Goal: Task Accomplishment & Management: Complete application form

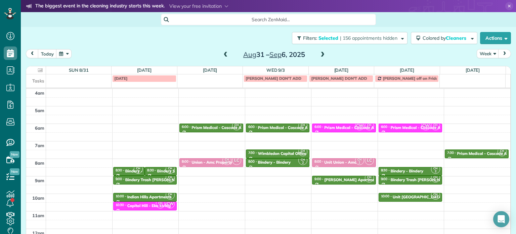
scroll to position [52, 0]
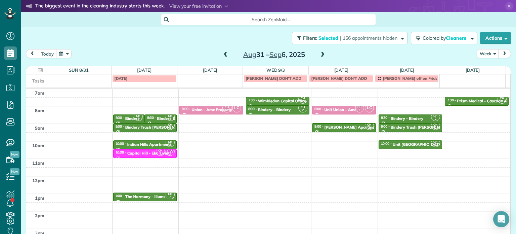
click at [223, 53] on span at bounding box center [225, 55] width 7 height 6
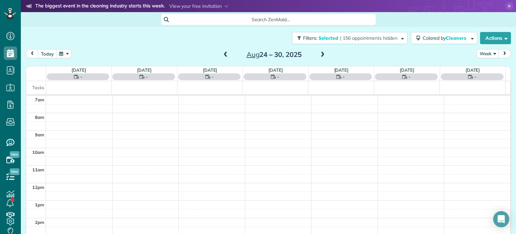
click at [223, 53] on span at bounding box center [225, 55] width 7 height 6
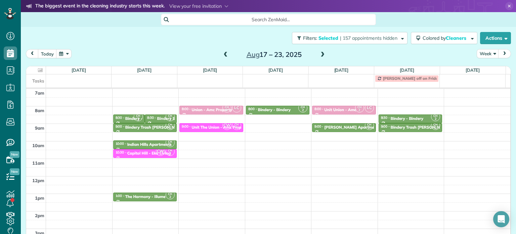
click at [319, 56] on span at bounding box center [322, 55] width 7 height 6
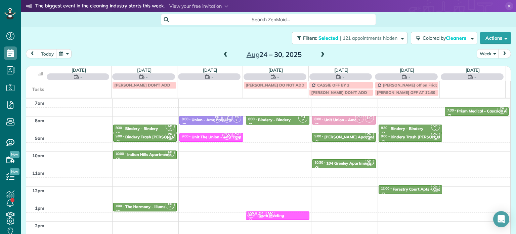
click at [319, 56] on span at bounding box center [322, 55] width 7 height 6
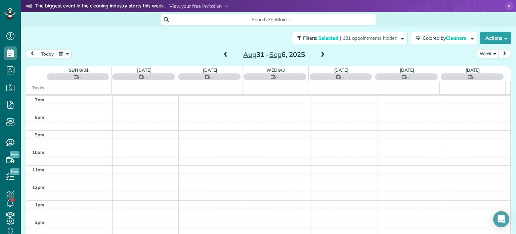
click at [319, 56] on span at bounding box center [322, 55] width 7 height 6
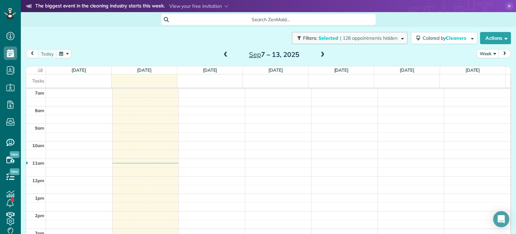
click at [340, 40] on span "| 128 appointments hidden" at bounding box center [368, 38] width 57 height 6
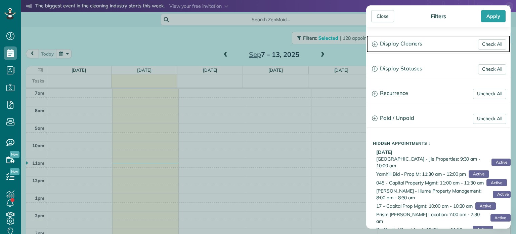
click at [402, 48] on h3 "Display Cleaners" at bounding box center [439, 43] width 144 height 17
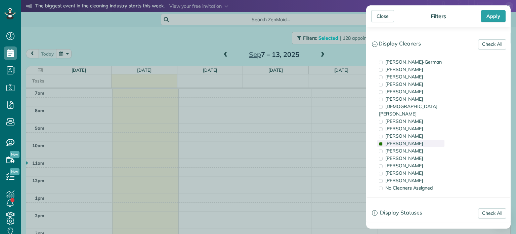
click at [404, 140] on span "Cyndi Holm" at bounding box center [404, 143] width 38 height 6
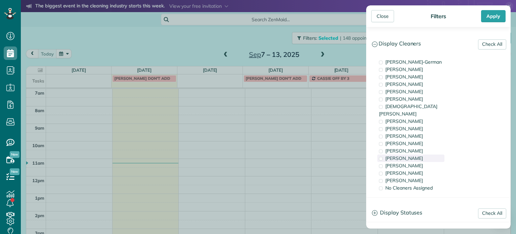
click at [413, 154] on div "Tammi Rue" at bounding box center [410, 157] width 67 height 7
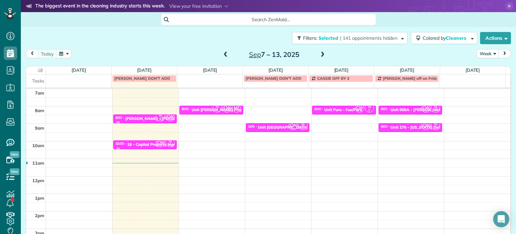
click at [303, 145] on div "Close Filters Apply Check All Display Cleaners Christina Wright-German Cassie F…" at bounding box center [258, 117] width 516 height 234
click at [216, 108] on small "2" at bounding box center [217, 110] width 8 height 6
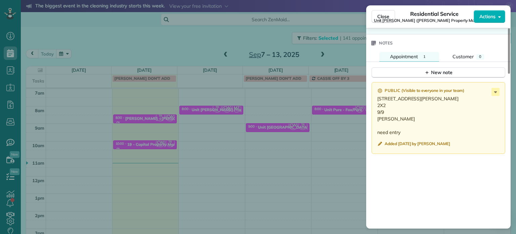
scroll to position [574, 0]
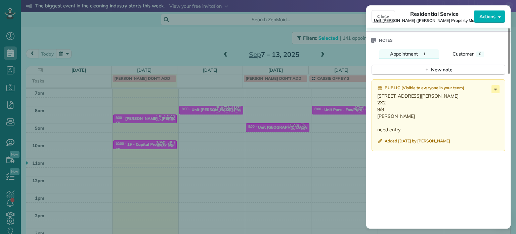
drag, startPoint x: 430, startPoint y: 99, endPoint x: 378, endPoint y: 100, distance: 51.7
click at [378, 100] on p "8324 SE Rhine St, Unit 14 Portland, OR 97266 2X2 9/9 Ivan need entry" at bounding box center [439, 112] width 124 height 40
click at [88, 33] on div "Close Residential Service Unit LongStreet (Longstreet Property Management) Acti…" at bounding box center [258, 117] width 516 height 234
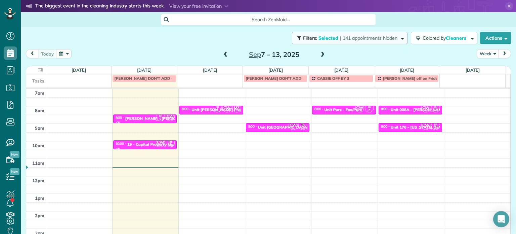
click at [323, 38] on span "Selected" at bounding box center [329, 38] width 20 height 6
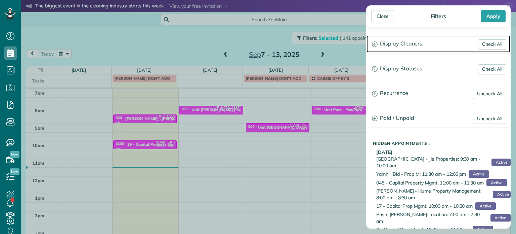
click at [394, 41] on h3 "Display Cleaners" at bounding box center [439, 43] width 144 height 17
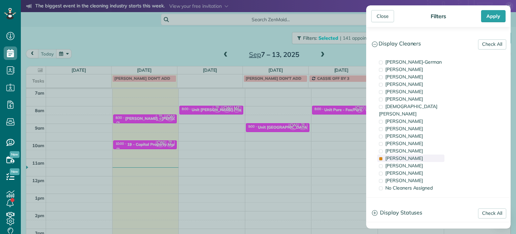
click at [409, 155] on span "Tammi Rue" at bounding box center [404, 158] width 38 height 6
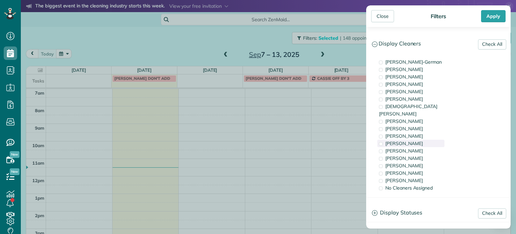
click at [412, 139] on div "Cyndi Holm" at bounding box center [410, 142] width 67 height 7
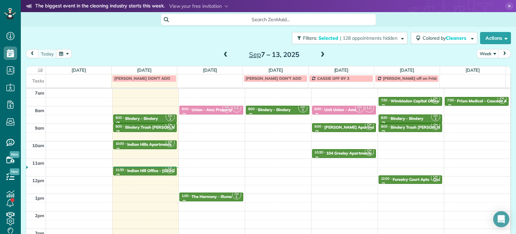
click at [225, 36] on div "Close Filters Apply Check All Display Cleaners Christina Wright-German Cassie F…" at bounding box center [258, 117] width 516 height 234
click at [224, 53] on span at bounding box center [225, 55] width 7 height 6
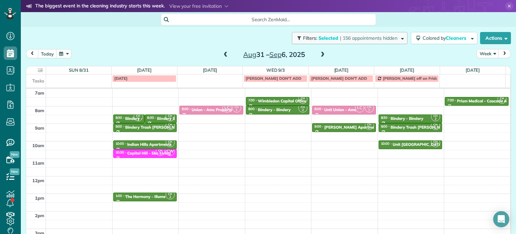
click at [382, 39] on span "| 156 appointments hidden" at bounding box center [368, 38] width 57 height 6
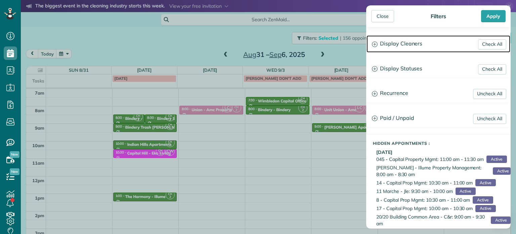
click at [398, 48] on h3 "Display Cleaners" at bounding box center [439, 43] width 144 height 17
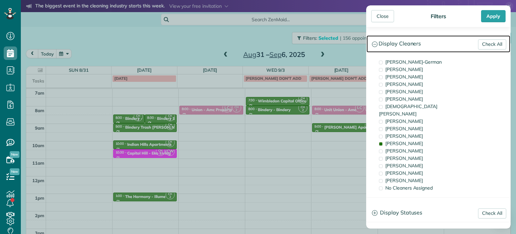
click at [398, 48] on h3 "Display Cleaners" at bounding box center [439, 43] width 144 height 17
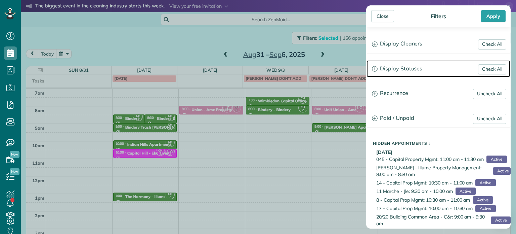
click at [406, 72] on h3 "Display Statuses" at bounding box center [439, 68] width 144 height 17
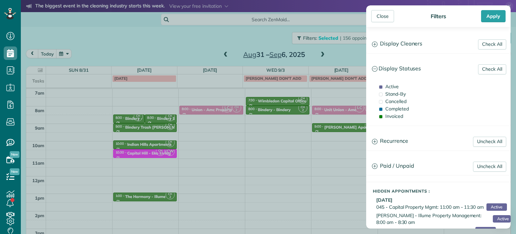
click at [254, 41] on div "Close Filters Apply Check All Display Cleaners Christina Wright-German Cassie F…" at bounding box center [258, 117] width 516 height 234
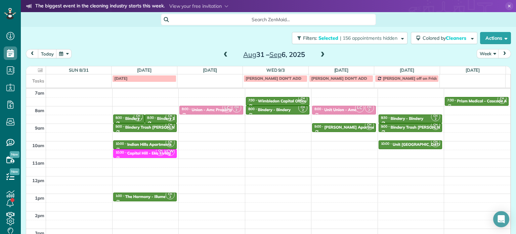
click at [222, 55] on span at bounding box center [225, 55] width 7 height 6
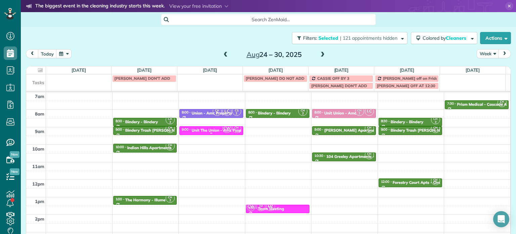
click at [210, 127] on div "9:00 - 9:30 Unit The Union - Amc Property" at bounding box center [211, 129] width 60 height 5
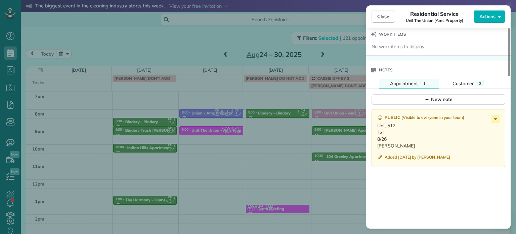
scroll to position [542, 0]
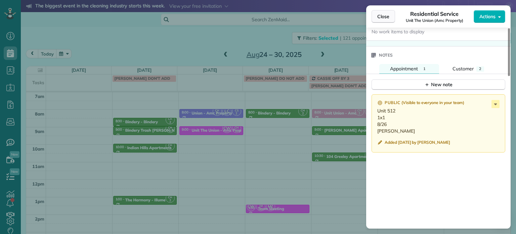
click at [383, 18] on span "Close" at bounding box center [383, 16] width 12 height 7
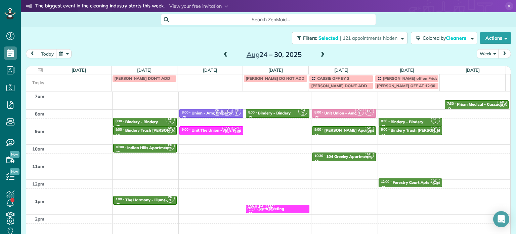
click at [319, 55] on span at bounding box center [322, 55] width 7 height 6
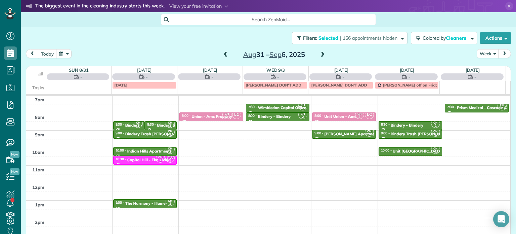
click at [319, 55] on span at bounding box center [322, 55] width 7 height 6
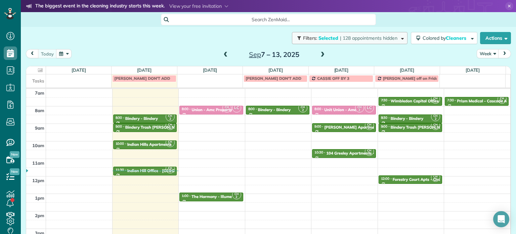
click at [361, 41] on button "Filters: Selected | 128 appointments hidden" at bounding box center [350, 38] width 116 height 12
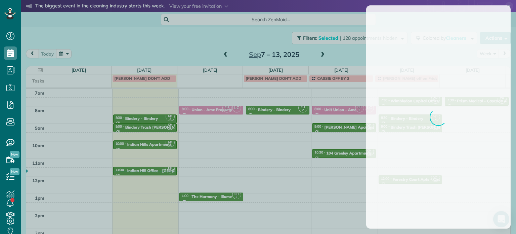
click at [354, 51] on div at bounding box center [258, 117] width 516 height 234
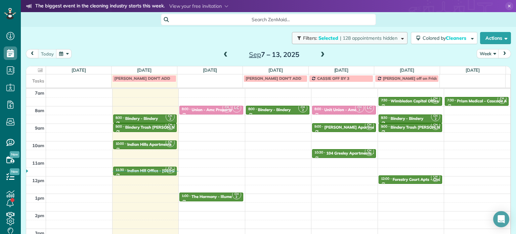
click at [362, 36] on span "| 128 appointments hidden" at bounding box center [368, 38] width 57 height 6
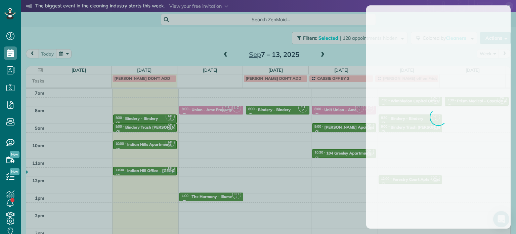
click at [352, 61] on div at bounding box center [258, 117] width 516 height 234
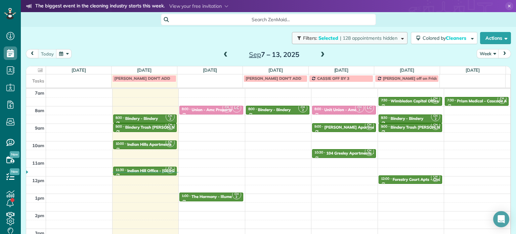
click at [364, 36] on span "| 128 appointments hidden" at bounding box center [368, 38] width 57 height 6
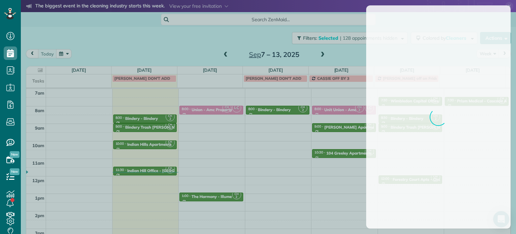
click at [311, 54] on div at bounding box center [258, 117] width 516 height 234
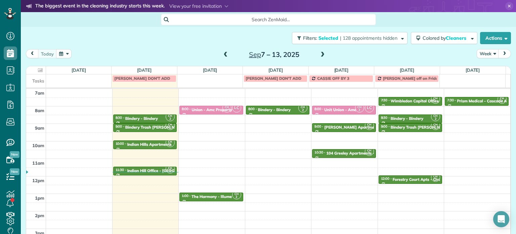
click at [321, 56] on span at bounding box center [322, 55] width 7 height 6
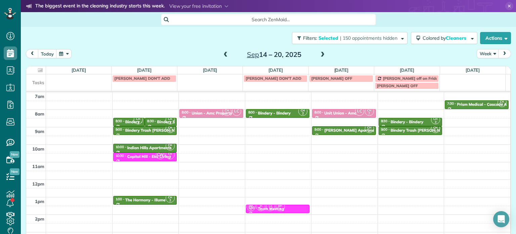
click at [222, 56] on span at bounding box center [225, 55] width 7 height 6
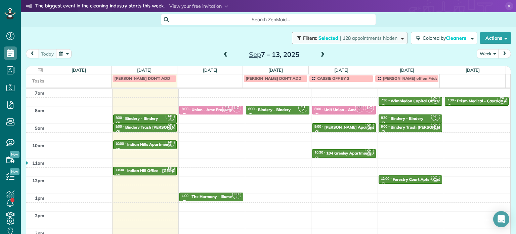
click at [390, 38] on span "| 128 appointments hidden" at bounding box center [368, 38] width 57 height 6
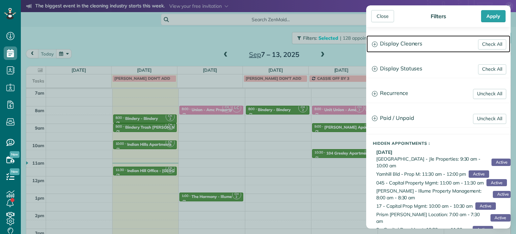
click at [394, 41] on h3 "Display Cleaners" at bounding box center [439, 43] width 144 height 17
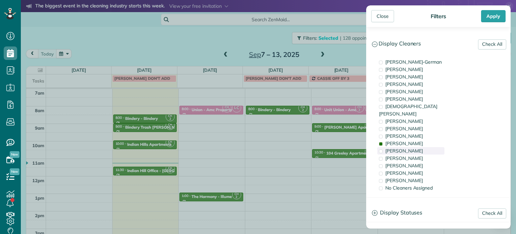
click at [405, 147] on div "Tammy McKinley" at bounding box center [410, 150] width 67 height 7
click at [408, 140] on span "Cyndi Holm" at bounding box center [404, 143] width 38 height 6
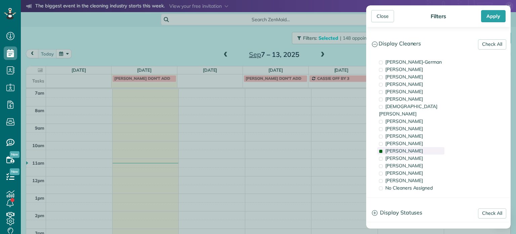
click at [409, 148] on span "Tammy McKinley" at bounding box center [404, 151] width 38 height 6
click at [410, 154] on div "Tammi Rue" at bounding box center [410, 157] width 67 height 7
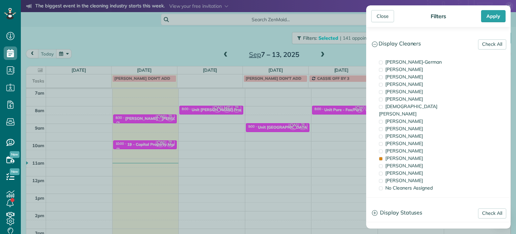
click at [176, 150] on div "Close Filters Apply Check All Display Cleaners Christina Wright-German Cassie F…" at bounding box center [258, 117] width 516 height 234
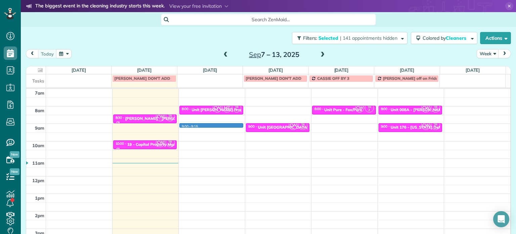
click at [210, 125] on div "4am 5am 6am 7am 8am 9am 10am 11am 12pm 1pm 2pm 3pm 4pm 5pm CW TR 2 8:30 - 9:00 …" at bounding box center [268, 158] width 484 height 244
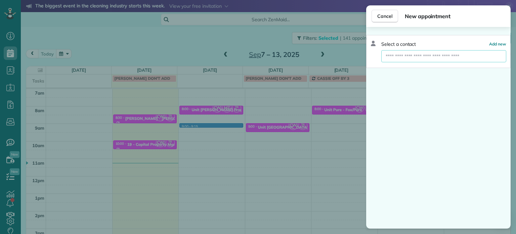
click at [404, 55] on input "text" at bounding box center [443, 56] width 125 height 12
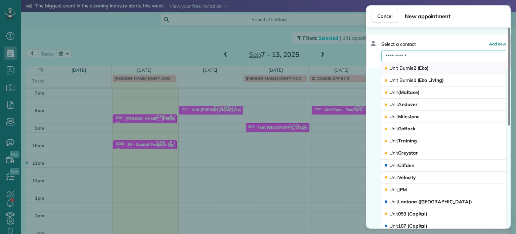
type input "**********"
click at [414, 68] on span "Unit Burnie 2 (Eko)" at bounding box center [408, 68] width 39 height 6
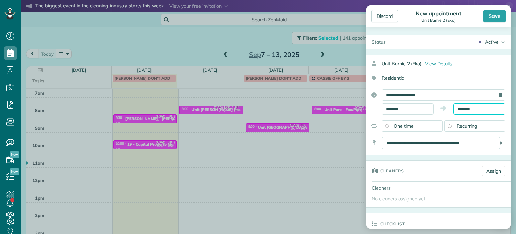
click at [464, 111] on body "Dashboard Scheduling Calendar View List View Dispatch View - Weekly scheduling …" at bounding box center [258, 117] width 516 height 234
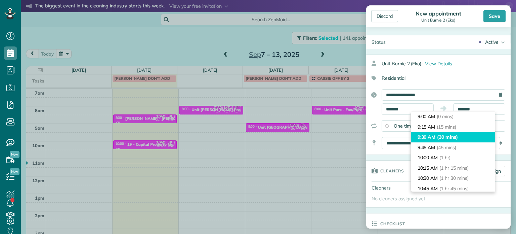
type input "*******"
click at [458, 139] on span "(30 mins)" at bounding box center [447, 137] width 21 height 6
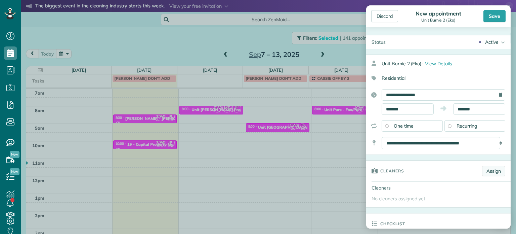
click at [486, 172] on link "Assign" at bounding box center [493, 171] width 23 height 10
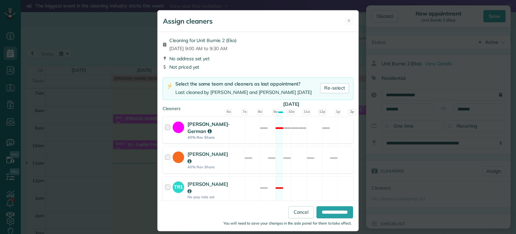
click at [308, 131] on div "Christina Wright-German 40% Rev Share Not available" at bounding box center [258, 130] width 191 height 27
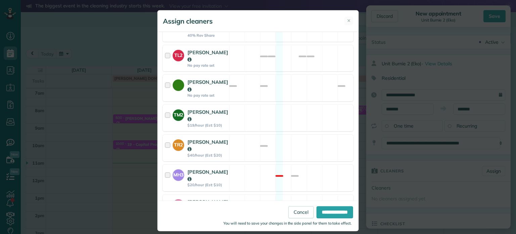
scroll to position [357, 0]
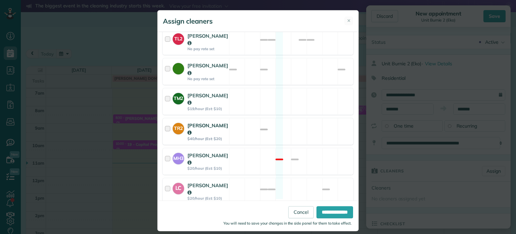
click at [306, 118] on div "TR2 Tammi Rue $40/hour (Est: $20) Available" at bounding box center [258, 131] width 191 height 27
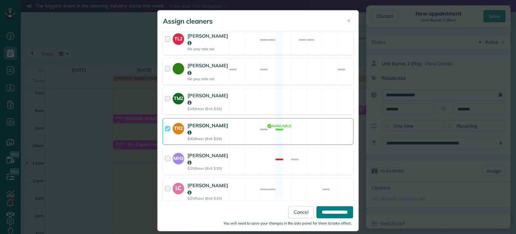
click at [336, 213] on input "**********" at bounding box center [335, 212] width 37 height 12
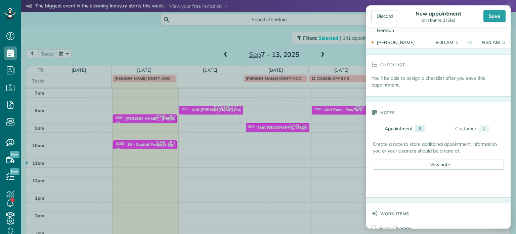
scroll to position [202, 0]
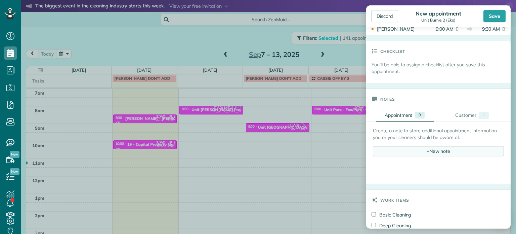
click at [435, 153] on div "+ New note" at bounding box center [438, 151] width 131 height 10
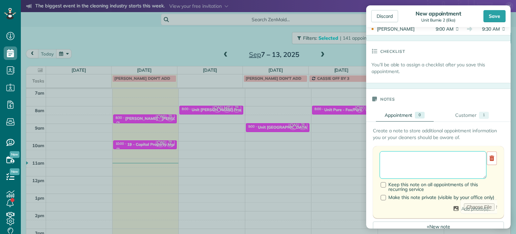
click at [437, 157] on textarea at bounding box center [433, 165] width 107 height 28
click at [401, 160] on textarea "**********" at bounding box center [431, 165] width 102 height 28
paste textarea "*********"
type textarea "**********"
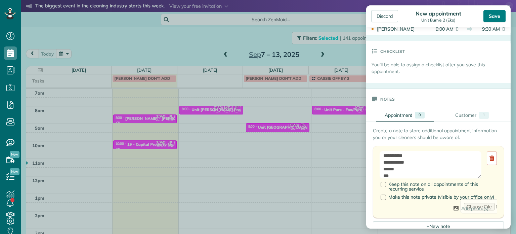
click at [500, 17] on div "Save" at bounding box center [495, 16] width 22 height 12
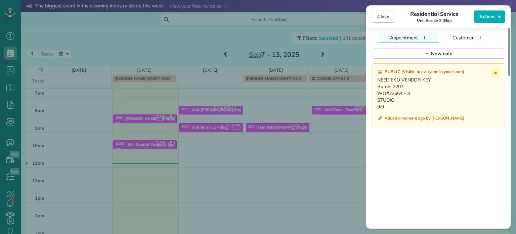
scroll to position [572, 0]
click at [388, 17] on span "Close" at bounding box center [383, 16] width 12 height 7
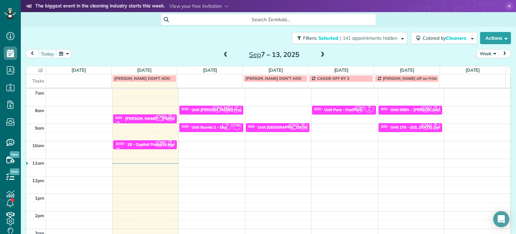
click at [222, 51] on span at bounding box center [225, 55] width 7 height 10
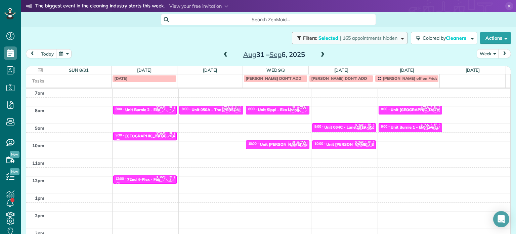
click at [370, 40] on span "| 165 appointments hidden" at bounding box center [368, 38] width 57 height 6
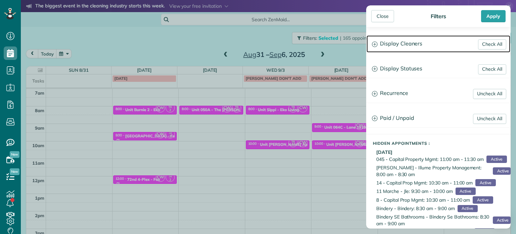
click at [398, 45] on h3 "Display Cleaners" at bounding box center [439, 43] width 144 height 17
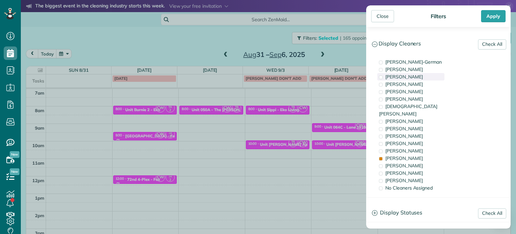
click at [408, 78] on span "Tawnya Reynolds" at bounding box center [404, 77] width 38 height 6
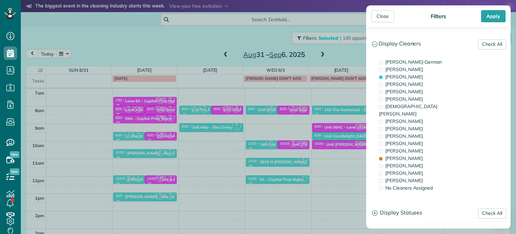
click at [341, 114] on div "Close Filters Apply Check All Display Cleaners Christina Wright-German Cassie F…" at bounding box center [258, 117] width 516 height 234
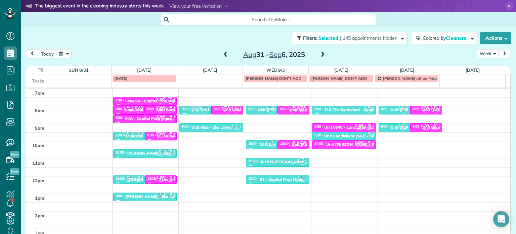
click at [319, 56] on span at bounding box center [322, 55] width 7 height 6
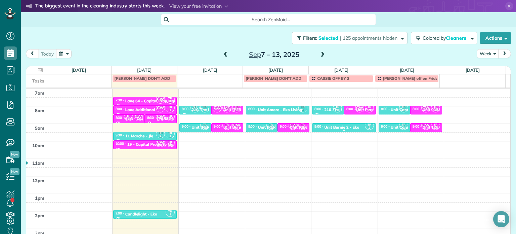
click at [341, 126] on div "Unit Burnie 2 - Eko" at bounding box center [341, 127] width 35 height 5
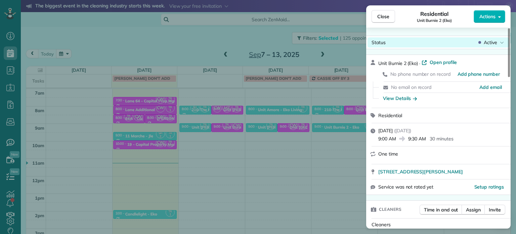
click at [492, 43] on span "Active" at bounding box center [490, 42] width 13 height 7
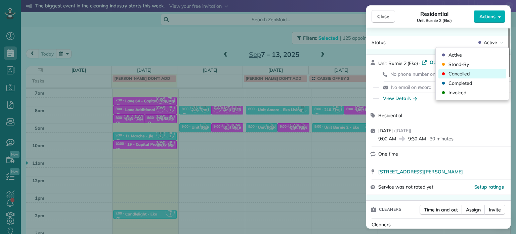
click at [472, 74] on div "Cancelled" at bounding box center [472, 73] width 68 height 9
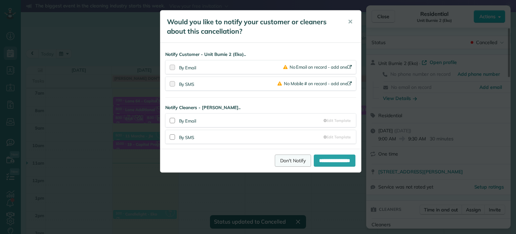
click at [282, 163] on link "Don't Notify" at bounding box center [293, 160] width 36 height 12
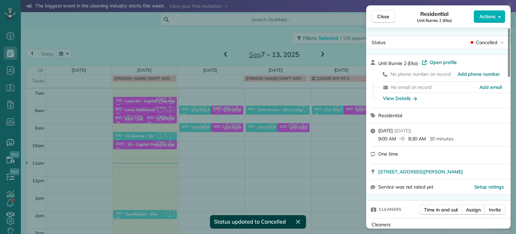
click at [344, 46] on div "Close Residential Unit Burnie 2 (Eko) Actions Status Cancelled Unit Burnie 2 (E…" at bounding box center [258, 117] width 516 height 234
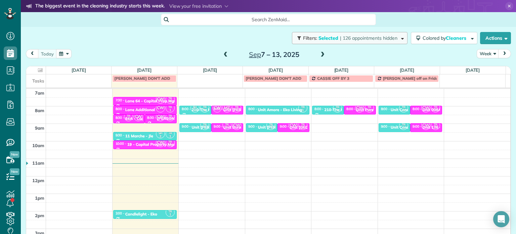
click at [364, 40] on span "| 126 appointments hidden" at bounding box center [368, 38] width 57 height 6
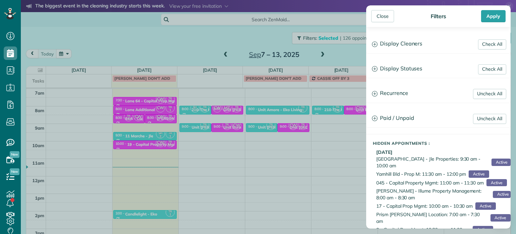
click at [286, 100] on div "Close Filters Apply Check All Display Cleaners Christina Wright-German Cassie F…" at bounding box center [258, 117] width 516 height 234
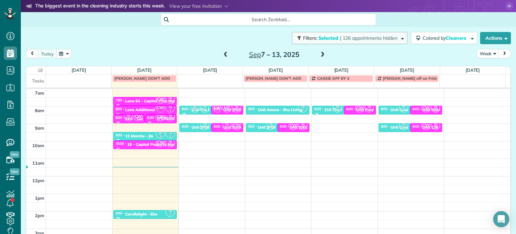
click at [371, 36] on span "| 126 appointments hidden" at bounding box center [368, 38] width 57 height 6
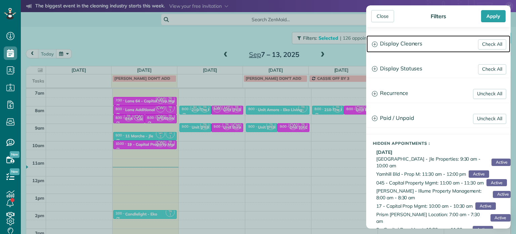
click at [402, 45] on h3 "Display Cleaners" at bounding box center [439, 43] width 144 height 17
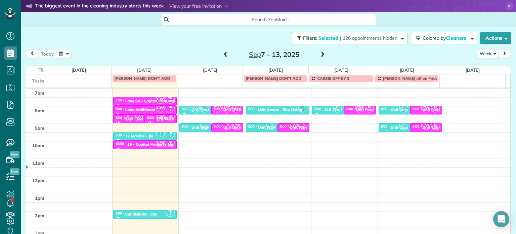
click at [322, 54] on div "Close Filters Apply Check All Display Cleaners Christina Wright-German Cassie F…" at bounding box center [258, 117] width 516 height 234
click at [319, 56] on span at bounding box center [322, 55] width 7 height 6
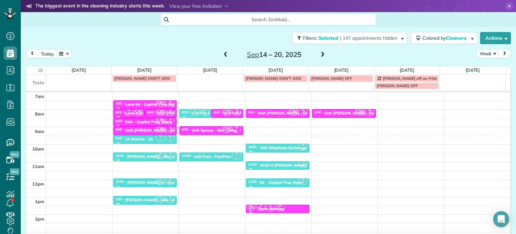
click at [222, 53] on span at bounding box center [225, 55] width 7 height 6
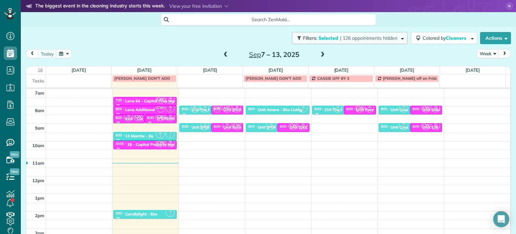
click at [373, 40] on span "| 126 appointments hidden" at bounding box center [368, 38] width 57 height 6
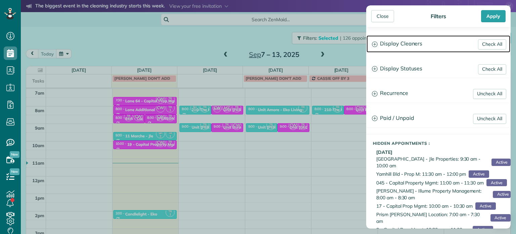
click at [410, 48] on h3 "Display Cleaners" at bounding box center [439, 43] width 144 height 17
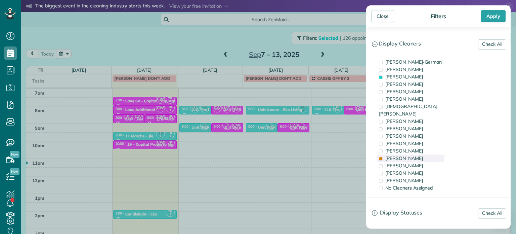
click at [409, 155] on span "Tammi Rue" at bounding box center [404, 158] width 38 height 6
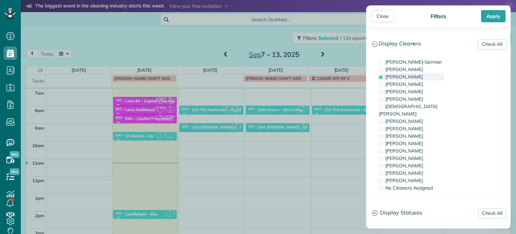
click at [414, 76] on span "Tawnya Reynolds" at bounding box center [404, 77] width 38 height 6
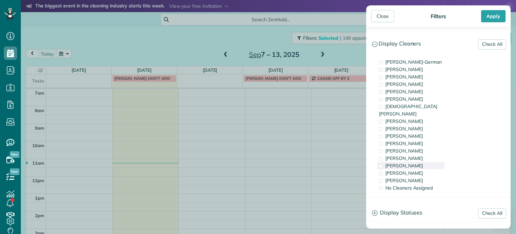
click at [425, 162] on div "Meralda Harris" at bounding box center [410, 165] width 67 height 7
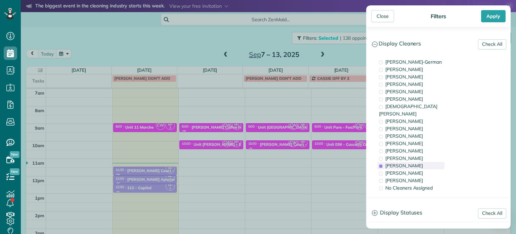
click at [408, 162] on span "Meralda Harris" at bounding box center [404, 165] width 38 height 6
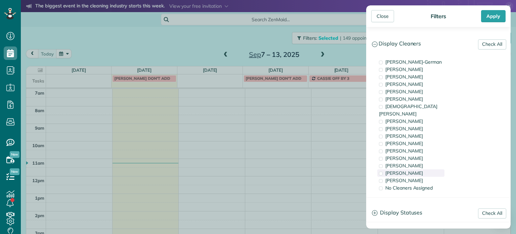
click at [410, 170] on span "Laura Chavez" at bounding box center [404, 173] width 38 height 6
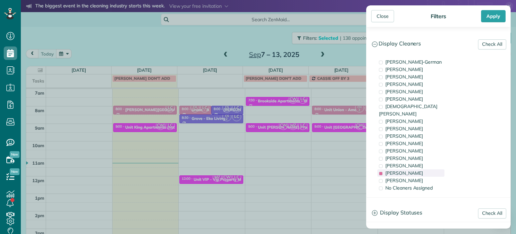
click at [410, 170] on span "Laura Chavez" at bounding box center [404, 173] width 38 height 6
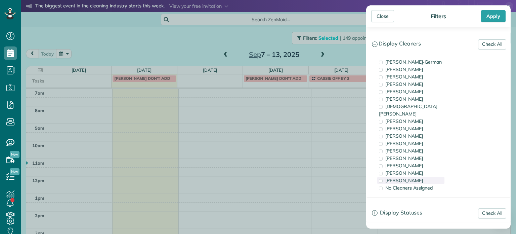
click at [414, 177] on span "Cristina Sainz" at bounding box center [404, 180] width 38 height 6
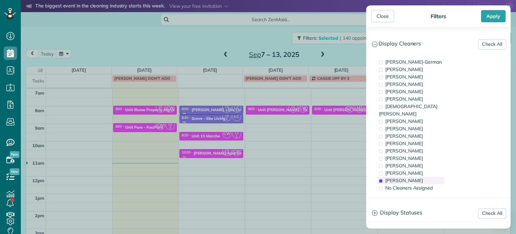
click at [414, 177] on span "Cristina Sainz" at bounding box center [404, 180] width 38 height 6
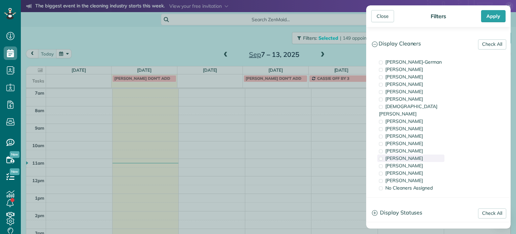
click at [416, 154] on div "Tammi Rue" at bounding box center [410, 157] width 67 height 7
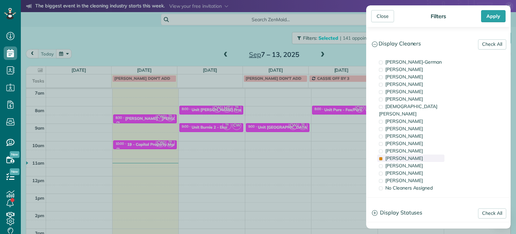
click at [416, 154] on div "Tammi Rue" at bounding box center [410, 157] width 67 height 7
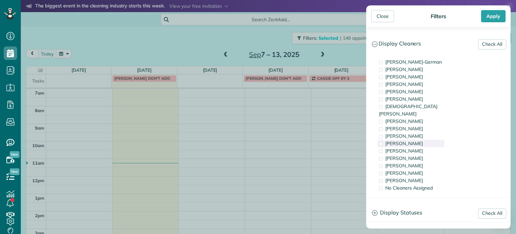
click at [415, 139] on div "Cyndi Holm" at bounding box center [410, 142] width 67 height 7
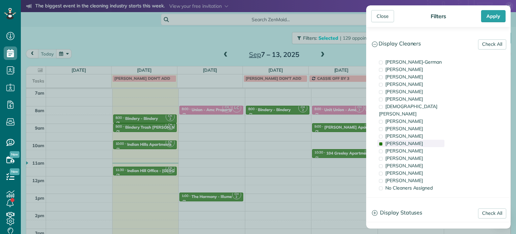
click at [415, 139] on div "Cyndi Holm" at bounding box center [410, 142] width 67 height 7
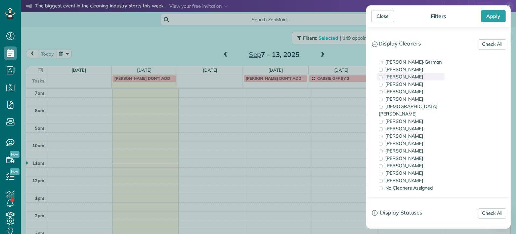
click at [411, 79] on span "Tawnya Reynolds" at bounding box center [404, 77] width 38 height 6
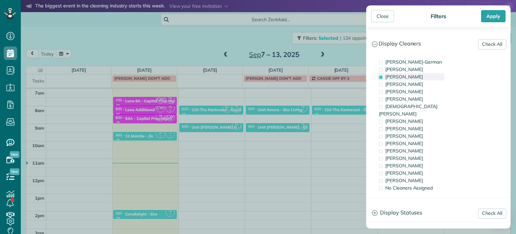
click at [411, 79] on span "Tawnya Reynolds" at bounding box center [404, 77] width 38 height 6
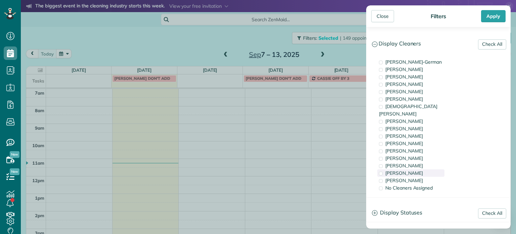
click at [427, 169] on div "Laura Chavez" at bounding box center [410, 172] width 67 height 7
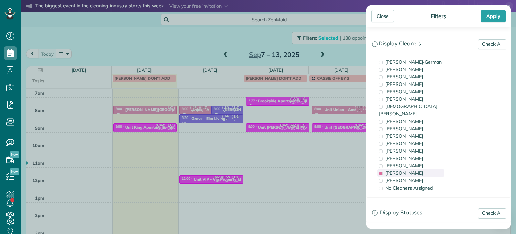
click at [427, 169] on div "Laura Chavez" at bounding box center [410, 172] width 67 height 7
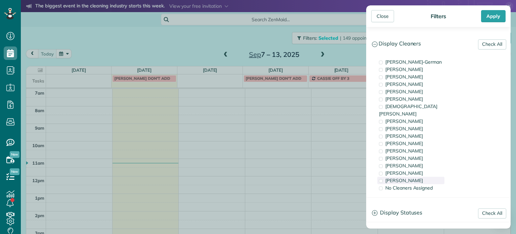
click at [431, 176] on div "Cristina Sainz" at bounding box center [410, 179] width 67 height 7
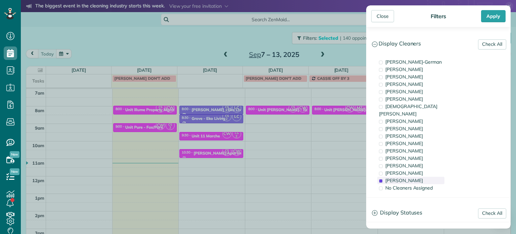
click at [431, 176] on div "Cristina Sainz" at bounding box center [410, 179] width 67 height 7
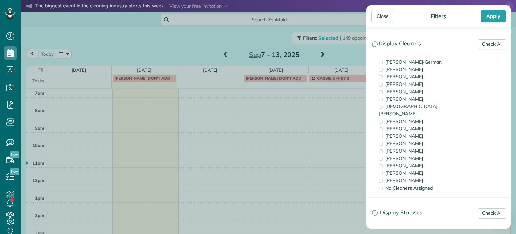
click at [185, 34] on div "Close Filters Apply Check All Display Cleaners Christina Wright-German Cassie F…" at bounding box center [258, 117] width 516 height 234
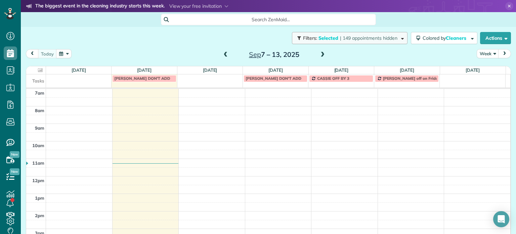
click at [341, 42] on button "Filters: Selected | 149 appointments hidden" at bounding box center [350, 38] width 116 height 12
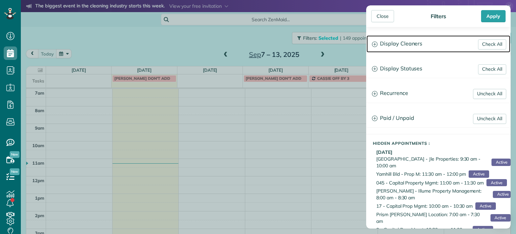
click at [387, 45] on h3 "Display Cleaners" at bounding box center [439, 43] width 144 height 17
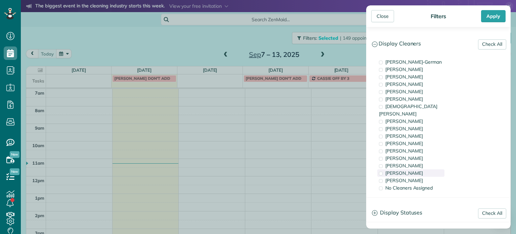
click at [407, 170] on span "Laura Chavez" at bounding box center [404, 173] width 38 height 6
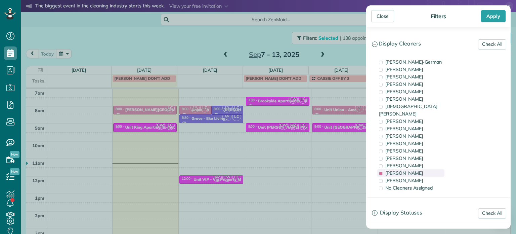
click at [407, 170] on span "Laura Chavez" at bounding box center [404, 173] width 38 height 6
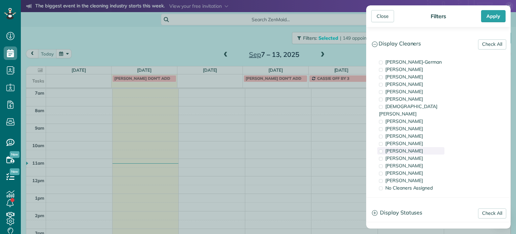
click at [409, 148] on span "Tammy McKinley" at bounding box center [404, 151] width 38 height 6
click at [417, 176] on div "Cristina Sainz" at bounding box center [410, 179] width 67 height 7
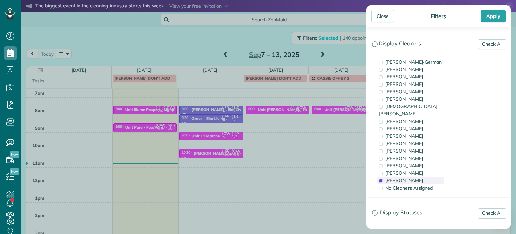
click at [417, 176] on div "Cristina Sainz" at bounding box center [410, 179] width 67 height 7
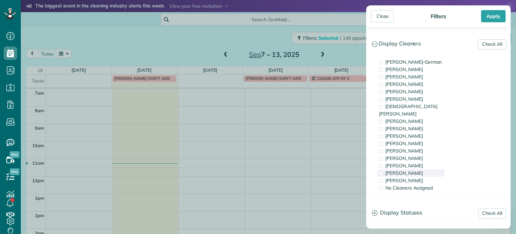
click at [417, 169] on div "Laura Chavez" at bounding box center [410, 172] width 67 height 7
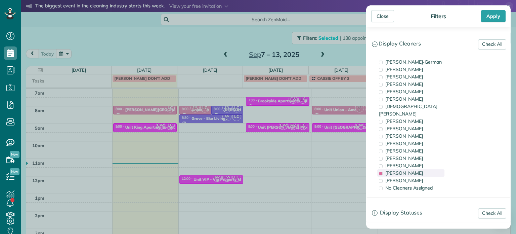
click at [417, 169] on div "Laura Chavez" at bounding box center [410, 172] width 67 height 7
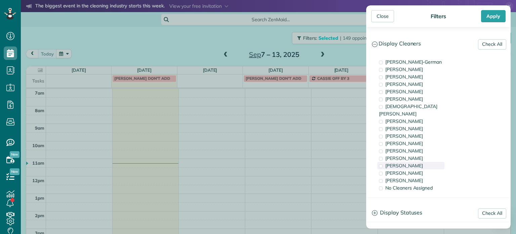
click at [416, 162] on span "Meralda Harris" at bounding box center [404, 165] width 38 height 6
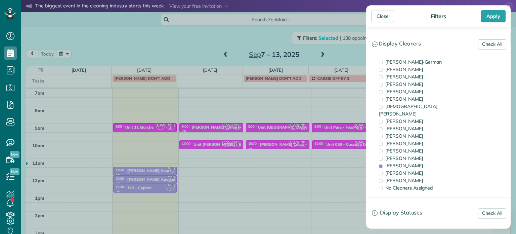
click at [333, 115] on div "Close Filters Apply Check All Display Cleaners Christina Wright-German Cassie F…" at bounding box center [258, 117] width 516 height 234
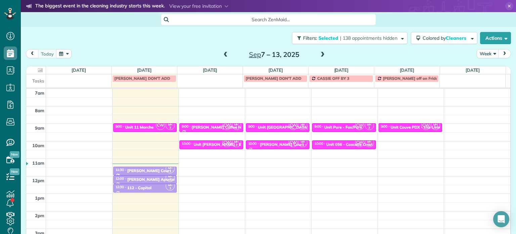
click at [319, 52] on span at bounding box center [322, 55] width 7 height 6
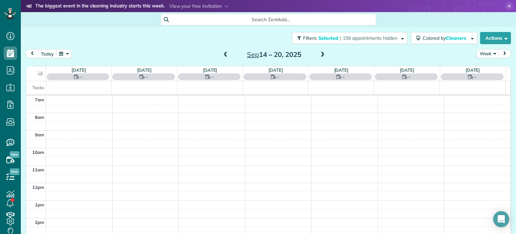
click at [224, 53] on span at bounding box center [225, 55] width 7 height 6
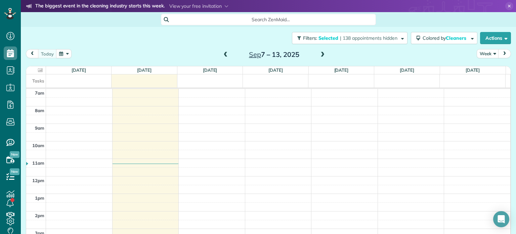
click at [320, 53] on span at bounding box center [322, 55] width 7 height 6
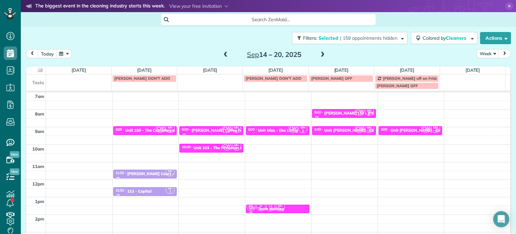
click at [222, 54] on span at bounding box center [225, 55] width 7 height 6
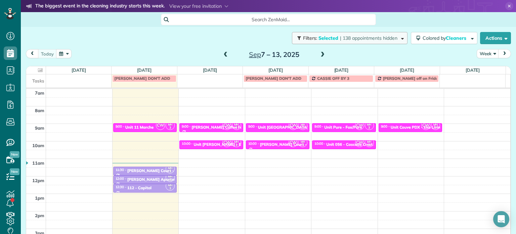
click at [360, 39] on span "| 138 appointments hidden" at bounding box center [368, 38] width 57 height 6
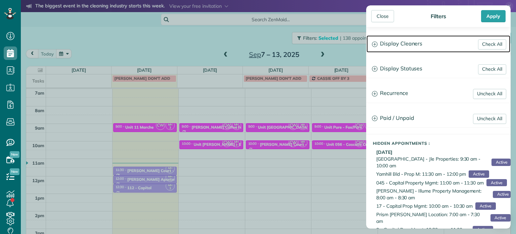
click at [390, 49] on h3 "Display Cleaners" at bounding box center [439, 43] width 144 height 17
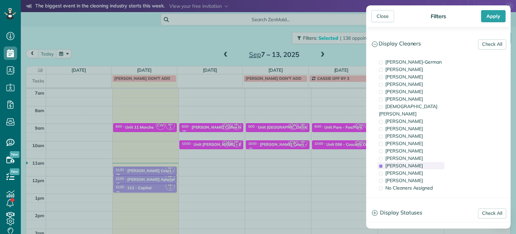
click at [418, 162] on div "Meralda Harris" at bounding box center [410, 165] width 67 height 7
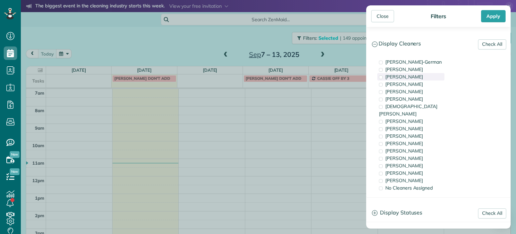
click at [419, 78] on span "Tawnya Reynolds" at bounding box center [404, 77] width 38 height 6
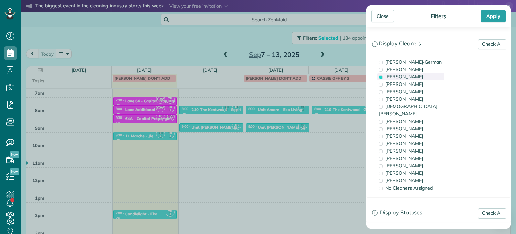
click at [419, 78] on span "Tawnya Reynolds" at bounding box center [404, 77] width 38 height 6
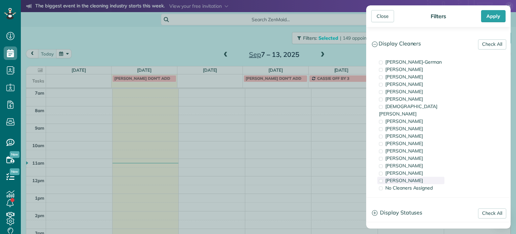
click at [426, 176] on div "Cristina Sainz" at bounding box center [410, 179] width 67 height 7
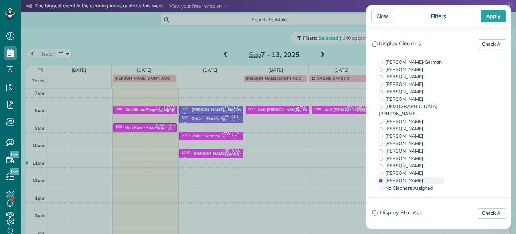
click at [426, 176] on div "Cristina Sainz" at bounding box center [410, 179] width 67 height 7
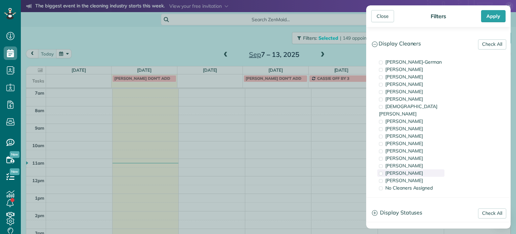
click at [426, 169] on div "Laura Chavez" at bounding box center [410, 172] width 67 height 7
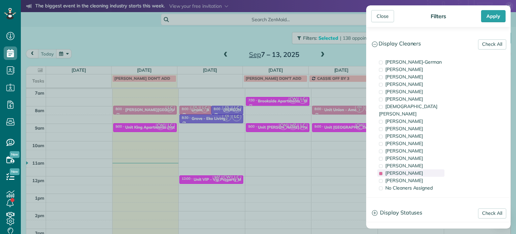
click at [426, 169] on div "Laura Chavez" at bounding box center [410, 172] width 67 height 7
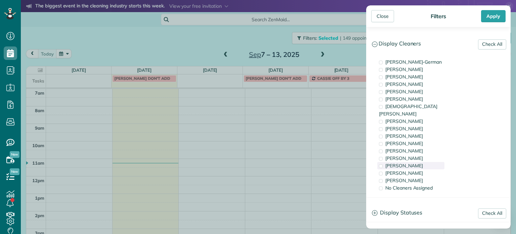
click at [426, 162] on div "Meralda Harris" at bounding box center [410, 165] width 67 height 7
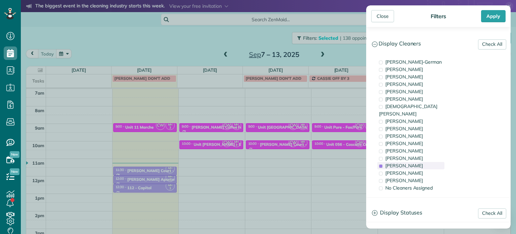
click at [426, 162] on div "Meralda Harris" at bounding box center [410, 165] width 67 height 7
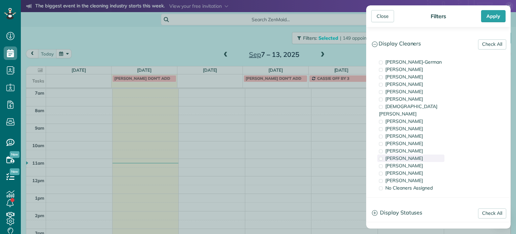
click at [422, 154] on div "Tammi Rue" at bounding box center [410, 157] width 67 height 7
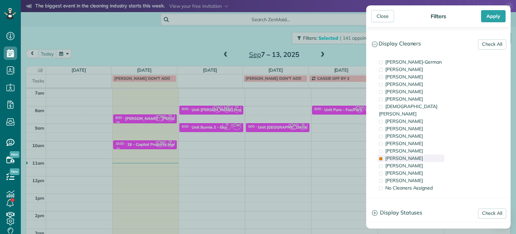
click at [422, 154] on div "Tammi Rue" at bounding box center [410, 157] width 67 height 7
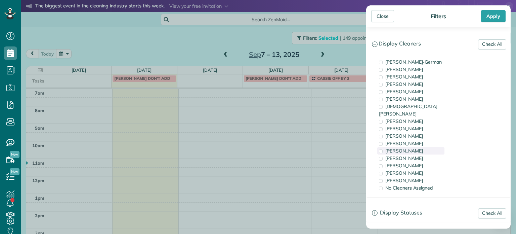
click at [421, 147] on div "Tammy McKinley" at bounding box center [410, 150] width 67 height 7
click at [421, 139] on div "Cyndi Holm" at bounding box center [410, 142] width 67 height 7
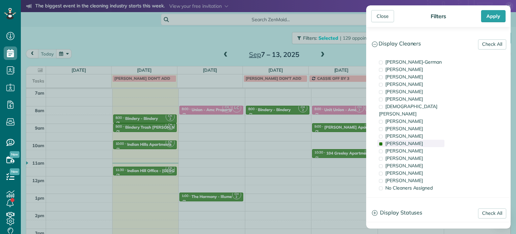
click at [421, 139] on div "Cyndi Holm" at bounding box center [410, 142] width 67 height 7
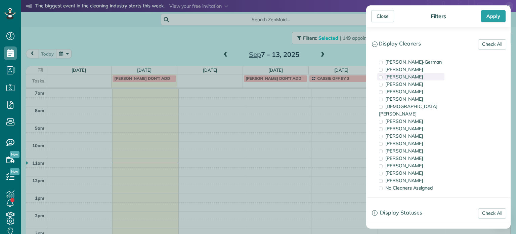
click at [417, 78] on span "Tawnya Reynolds" at bounding box center [404, 77] width 38 height 6
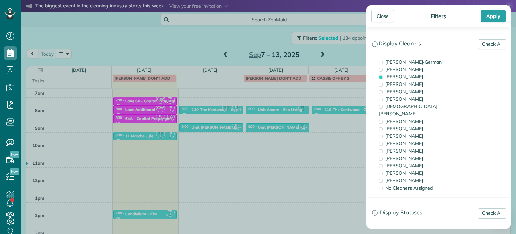
click at [295, 123] on div "Close Filters Apply Check All Display Cleaners Christina Wright-German Cassie F…" at bounding box center [258, 117] width 516 height 234
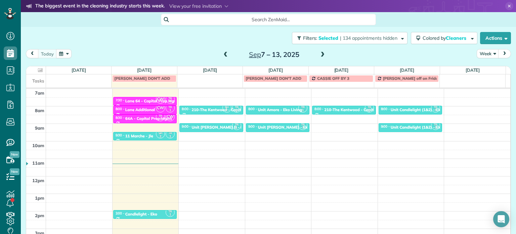
click at [322, 123] on div "4am 5am 6am 7am 8am 9am 10am 11am 12pm 1pm 2pm 3pm 4pm 5pm SH 2 TR 1 6:00 - 6:3…" at bounding box center [268, 158] width 484 height 244
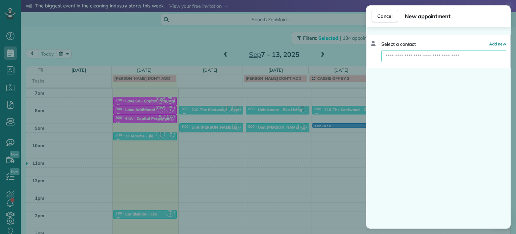
click at [406, 57] on input "text" at bounding box center [443, 56] width 125 height 12
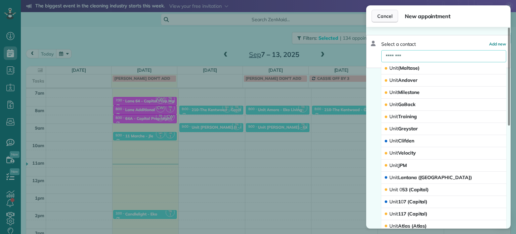
type input "********"
click at [385, 17] on span "Cancel" at bounding box center [384, 16] width 15 height 7
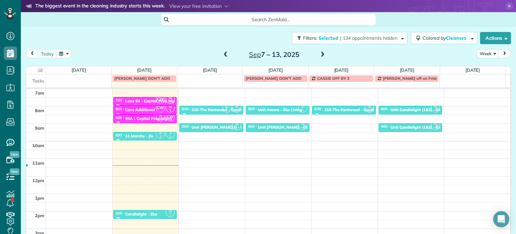
click at [319, 53] on span at bounding box center [322, 55] width 7 height 6
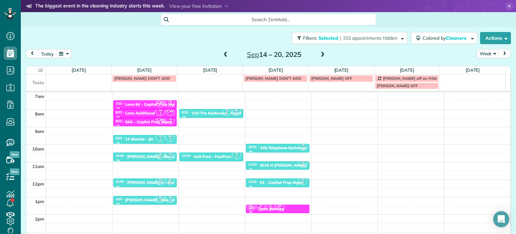
click at [224, 54] on span at bounding box center [225, 55] width 7 height 6
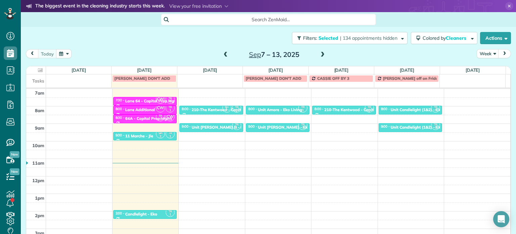
click at [322, 52] on span at bounding box center [322, 55] width 7 height 6
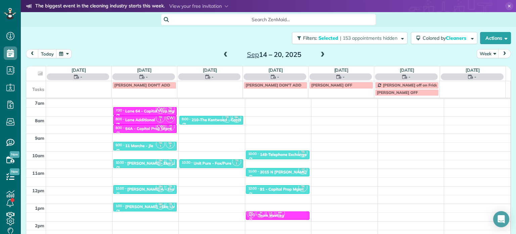
click at [222, 54] on span at bounding box center [225, 55] width 7 height 6
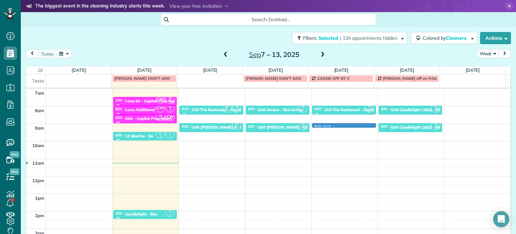
click at [338, 126] on div "4am 5am 6am 7am 8am 9am 10am 11am 12pm 1pm 2pm 3pm 4pm 5pm SH 2 TR 1 6:00 - 6:3…" at bounding box center [268, 158] width 484 height 244
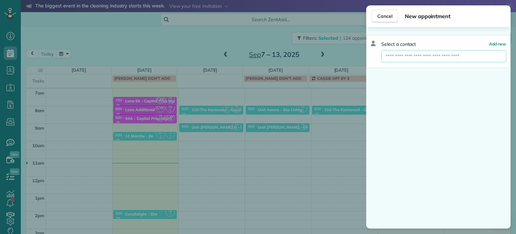
click at [396, 54] on input "text" at bounding box center [443, 56] width 125 height 12
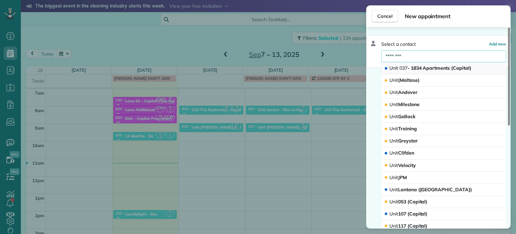
type input "********"
click at [415, 67] on span "Unit 037 - 1834 Apartments (Capital)" at bounding box center [430, 68] width 82 height 6
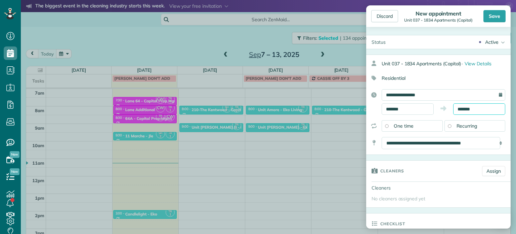
click at [461, 106] on input "*******" at bounding box center [479, 108] width 52 height 11
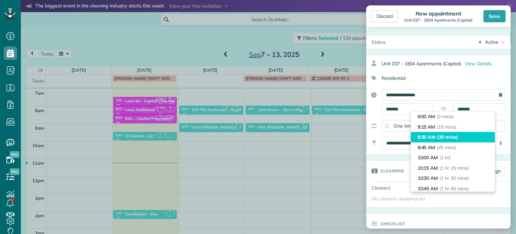
type input "*******"
click at [457, 136] on span "(30 mins)" at bounding box center [447, 137] width 21 height 6
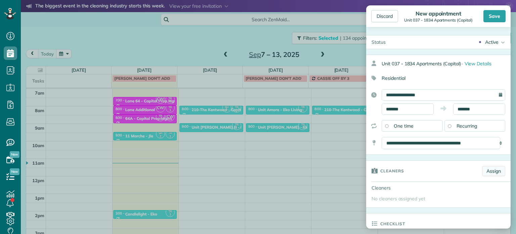
click at [483, 173] on link "Assign" at bounding box center [493, 171] width 23 height 10
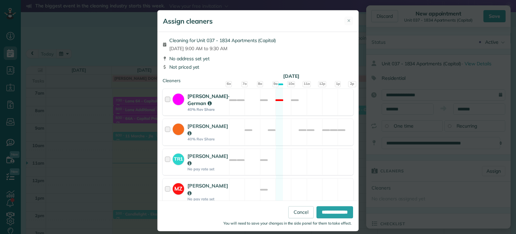
click at [319, 111] on div "Christina Wright-German 40% Rev Share Not available" at bounding box center [258, 102] width 191 height 27
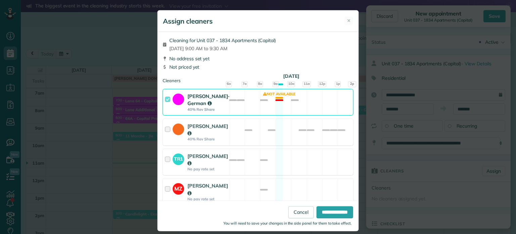
click at [319, 111] on div "Christina Wright-German 40% Rev Share Not available" at bounding box center [258, 102] width 191 height 27
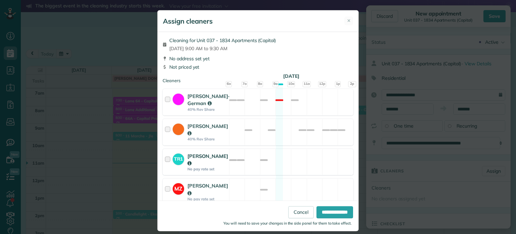
click at [319, 166] on div "TR1 Tawnya Reynolds No pay rate set Available" at bounding box center [258, 162] width 191 height 27
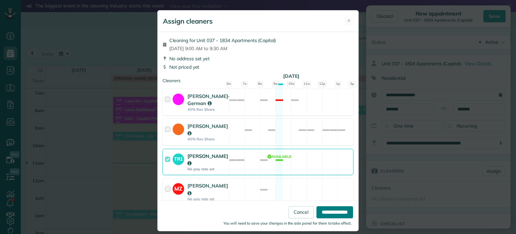
click at [328, 212] on input "**********" at bounding box center [335, 212] width 37 height 12
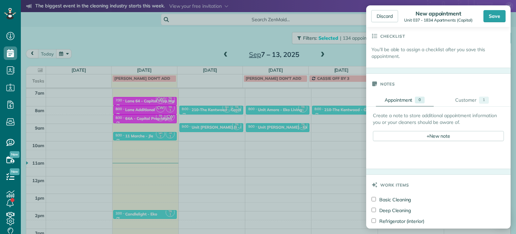
scroll to position [202, 0]
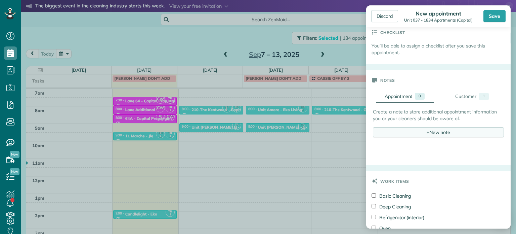
click at [441, 135] on div "+ New note" at bounding box center [438, 132] width 131 height 10
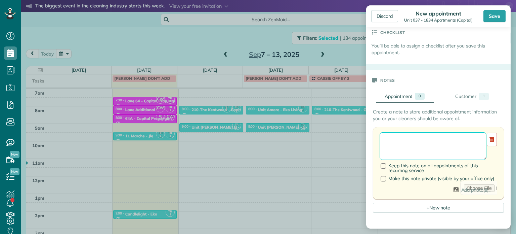
click at [442, 138] on textarea at bounding box center [433, 146] width 107 height 28
paste textarea "**********"
paste textarea "********"
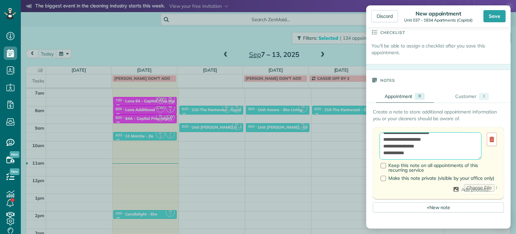
paste textarea "**********"
click at [421, 138] on textarea "**********" at bounding box center [431, 146] width 102 height 28
type textarea "**********"
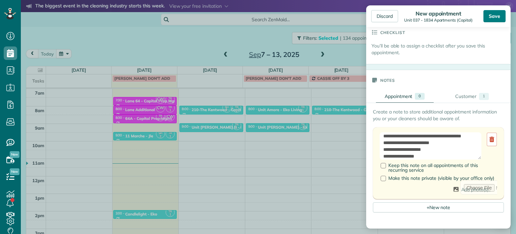
click at [489, 17] on div "Save" at bounding box center [495, 16] width 22 height 12
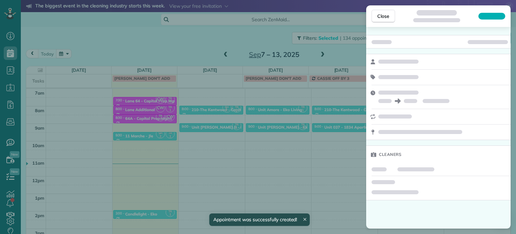
click at [339, 57] on div "Close Cleaners" at bounding box center [258, 117] width 516 height 234
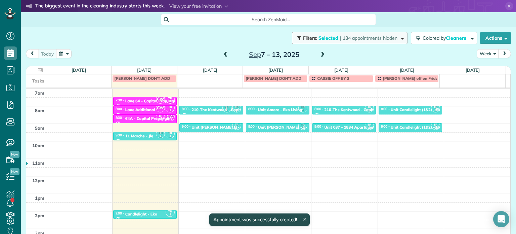
click at [346, 41] on span "| 134 appointments hidden" at bounding box center [368, 38] width 57 height 6
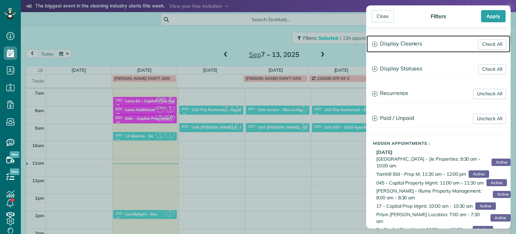
click at [396, 44] on h3 "Display Cleaners" at bounding box center [439, 43] width 144 height 17
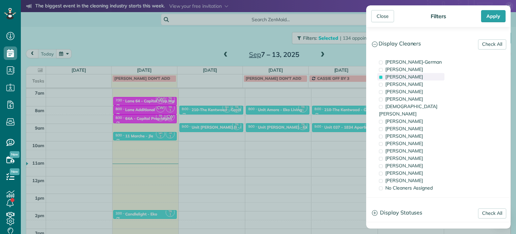
click at [422, 78] on span "Tawnya Reynolds" at bounding box center [404, 77] width 38 height 6
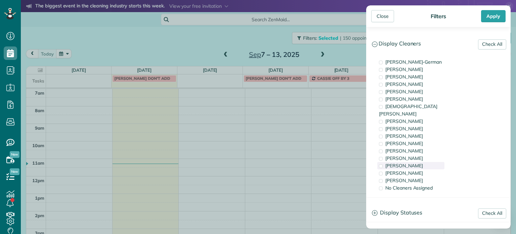
click at [418, 162] on div "Meralda Harris" at bounding box center [410, 165] width 67 height 7
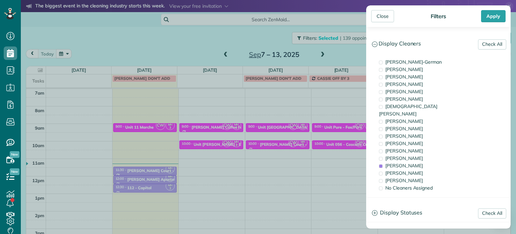
click at [348, 148] on div "Close Filters Apply Check All Display Cleaners Christina Wright-German Cassie F…" at bounding box center [258, 117] width 516 height 234
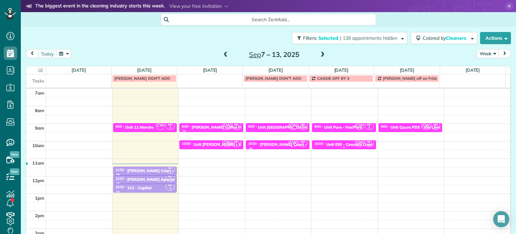
click at [355, 142] on span "CW" at bounding box center [359, 142] width 9 height 9
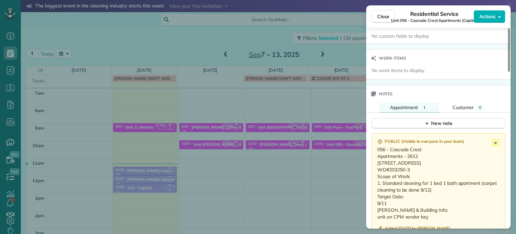
scroll to position [577, 0]
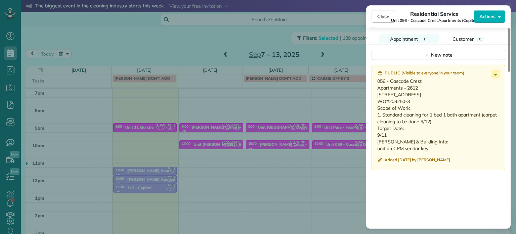
click at [338, 129] on div "Close Residential Service Unit 056 - Cascade Crest Apartments (Capital) Actions…" at bounding box center [258, 117] width 516 height 234
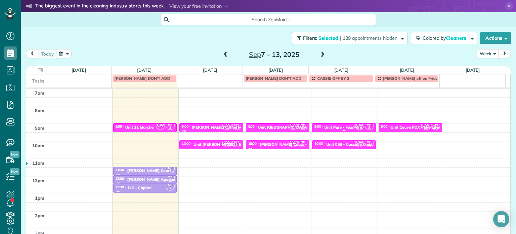
click at [336, 127] on div "Unit Pure - Fox/Pure" at bounding box center [343, 127] width 38 height 5
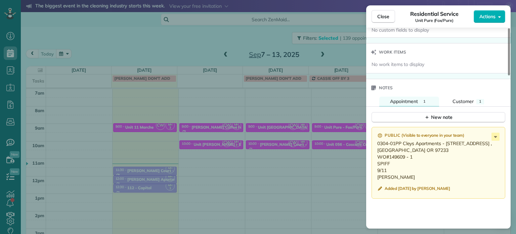
scroll to position [540, 0]
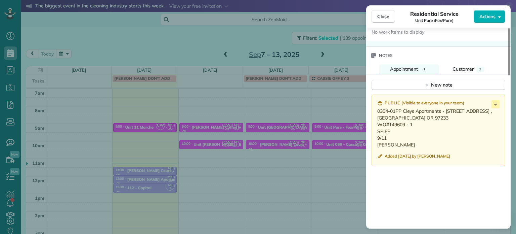
click at [329, 133] on div "Close Residential Service Unit Pure (Fox/Pure) Actions Status Active Unit Pure …" at bounding box center [258, 117] width 516 height 234
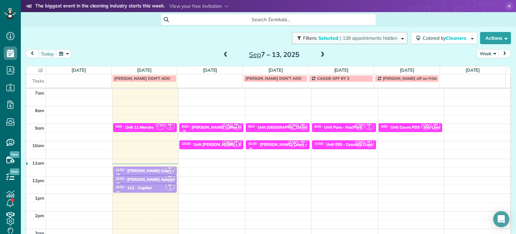
click at [375, 33] on button "Filters: Selected | 139 appointments hidden" at bounding box center [350, 38] width 116 height 12
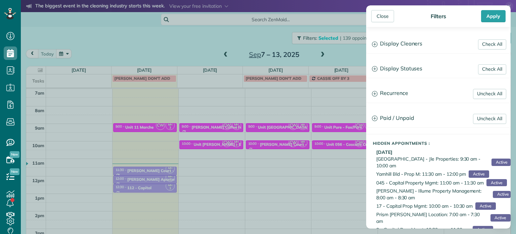
click at [409, 52] on div "Check All Display Cleaners Christina Wright-German Cassie Feliciano Tawnya Reyn…" at bounding box center [438, 44] width 144 height 18
click at [409, 49] on h3 "Display Cleaners" at bounding box center [439, 43] width 144 height 17
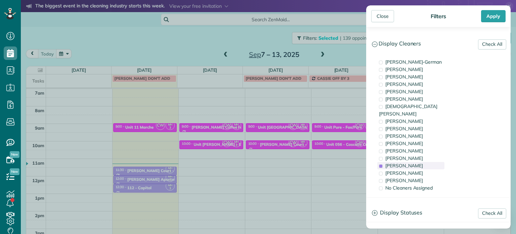
click at [419, 162] on div "Meralda Harris" at bounding box center [410, 165] width 67 height 7
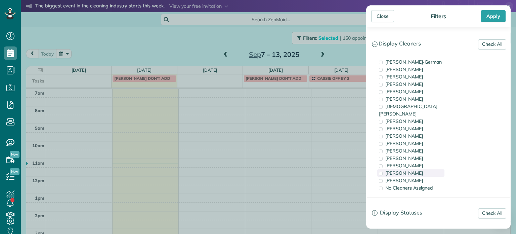
click at [421, 169] on div "Laura Chavez" at bounding box center [410, 172] width 67 height 7
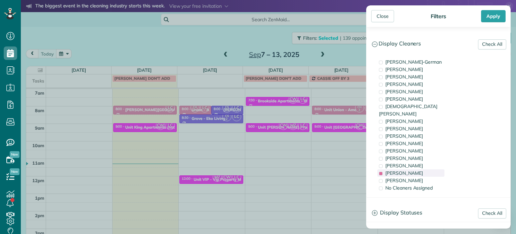
click at [421, 169] on div "Laura Chavez" at bounding box center [410, 172] width 67 height 7
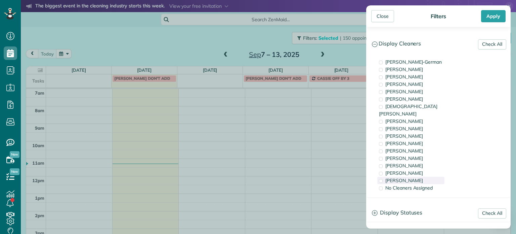
click at [424, 176] on div "Cristina Sainz" at bounding box center [410, 179] width 67 height 7
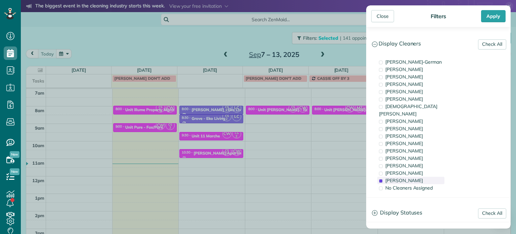
click at [424, 176] on div "Cristina Sainz" at bounding box center [410, 179] width 67 height 7
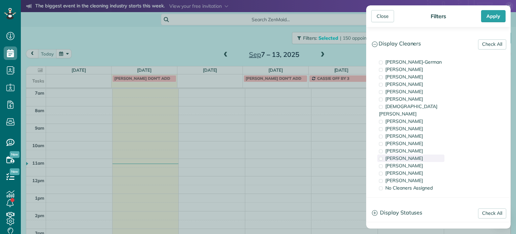
click at [418, 154] on div "Tammi Rue" at bounding box center [410, 157] width 67 height 7
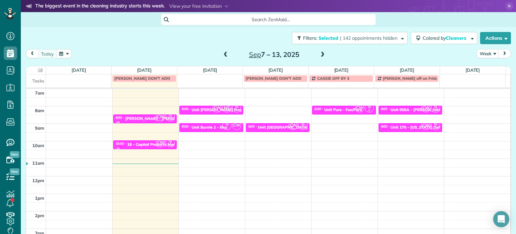
click at [310, 119] on div "Close Filters Apply Check All Display Cleaners Christina Wright-German Cassie F…" at bounding box center [258, 117] width 516 height 234
click at [343, 108] on div "Unit Pure - Fox/Pure" at bounding box center [343, 109] width 38 height 5
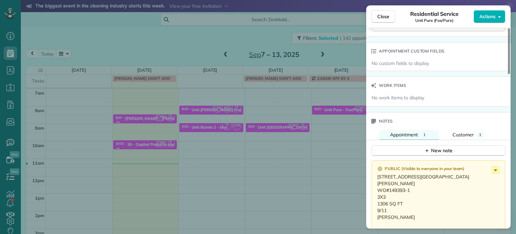
scroll to position [508, 0]
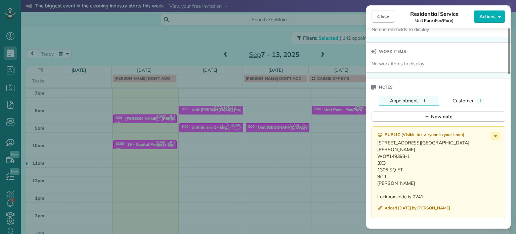
click at [336, 141] on div "Close Residential Service Unit Pure (Fox/Pure) Actions Status Active Unit Pure …" at bounding box center [258, 117] width 516 height 234
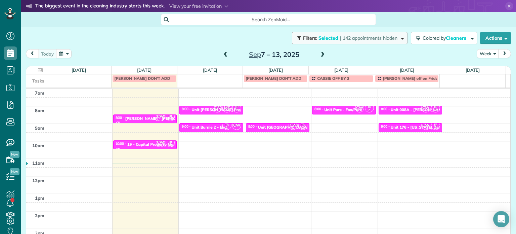
click at [371, 38] on span "| 142 appointments hidden" at bounding box center [368, 38] width 57 height 6
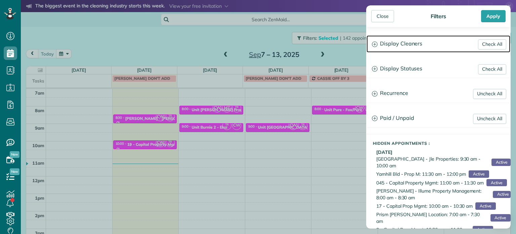
click at [378, 42] on h3 "Display Cleaners" at bounding box center [439, 43] width 144 height 17
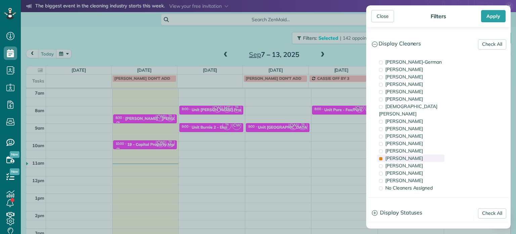
click at [414, 154] on div "Tammi Rue" at bounding box center [410, 157] width 67 height 7
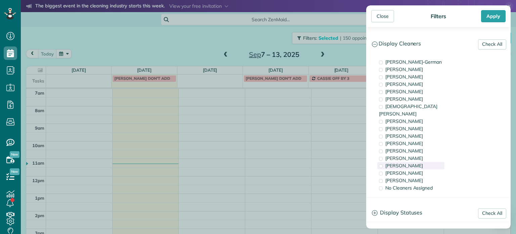
click at [416, 162] on span "Meralda Harris" at bounding box center [404, 165] width 38 height 6
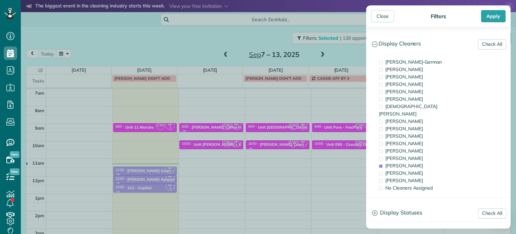
click at [330, 146] on div "Close Filters Apply Check All Display Cleaners Christina Wright-German Cassie F…" at bounding box center [258, 117] width 516 height 234
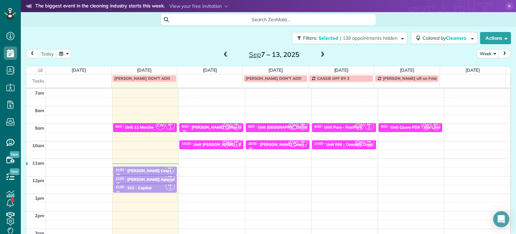
click at [339, 143] on div "Unit 056 - Cascade Crest Apartments - Capital" at bounding box center [369, 144] width 87 height 5
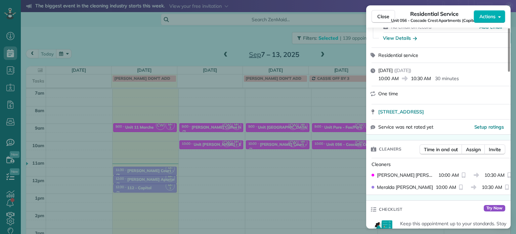
scroll to position [67, 0]
click at [387, 16] on span "Close" at bounding box center [383, 16] width 12 height 7
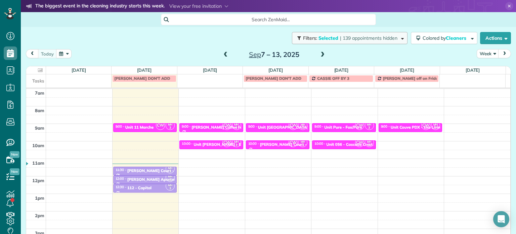
click at [364, 33] on button "Filters: Selected | 139 appointments hidden" at bounding box center [350, 38] width 116 height 12
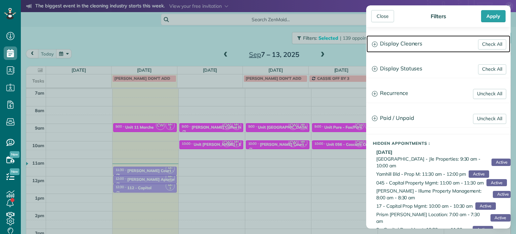
click at [407, 47] on h3 "Display Cleaners" at bounding box center [439, 43] width 144 height 17
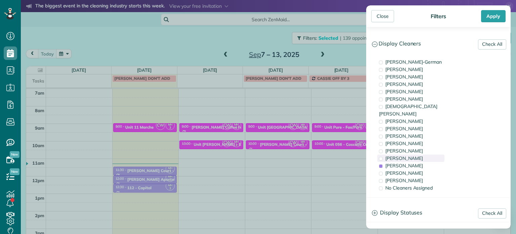
click at [431, 154] on div "Tammi Rue" at bounding box center [410, 157] width 67 height 7
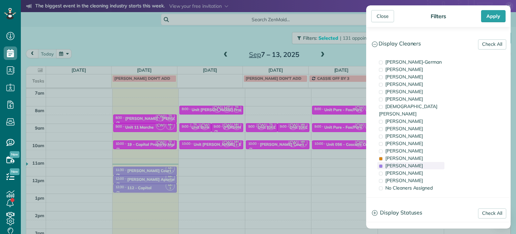
click at [434, 162] on div "Meralda Harris" at bounding box center [410, 165] width 67 height 7
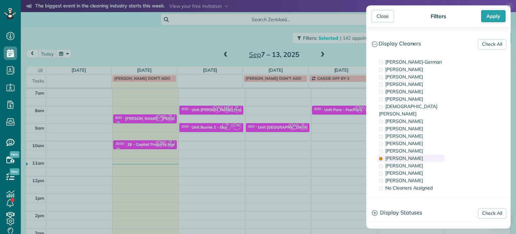
click at [414, 154] on div "Tammi Rue" at bounding box center [410, 157] width 67 height 7
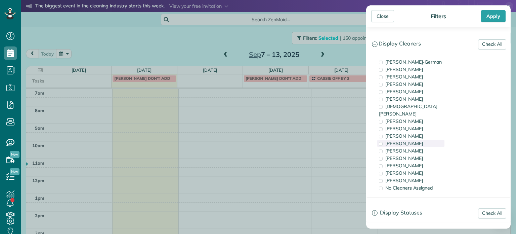
click at [413, 139] on div "Cyndi Holm" at bounding box center [410, 142] width 67 height 7
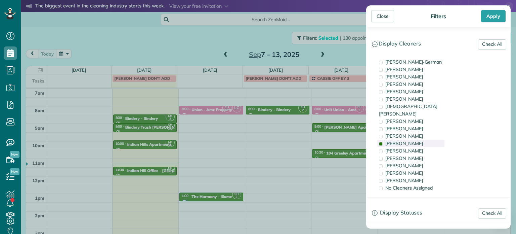
click at [413, 139] on div "Cyndi Holm" at bounding box center [410, 142] width 67 height 7
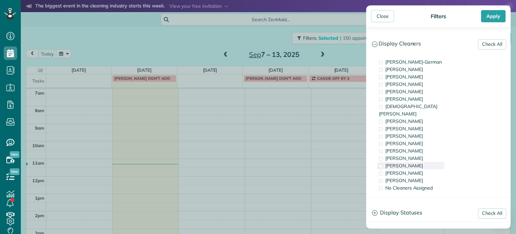
click at [414, 162] on span "Meralda Harris" at bounding box center [404, 165] width 38 height 6
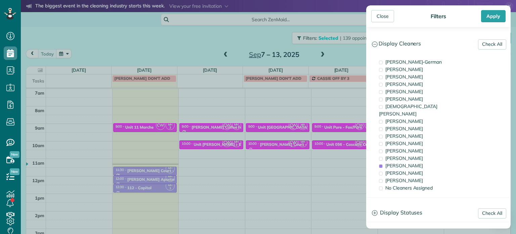
click at [309, 135] on div "Close Filters Apply Check All Display Cleaners Christina Wright-German Cassie F…" at bounding box center [258, 117] width 516 height 234
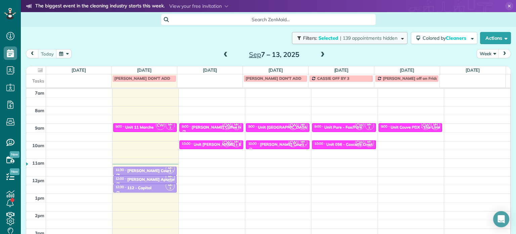
click at [360, 40] on span "| 139 appointments hidden" at bounding box center [368, 38] width 57 height 6
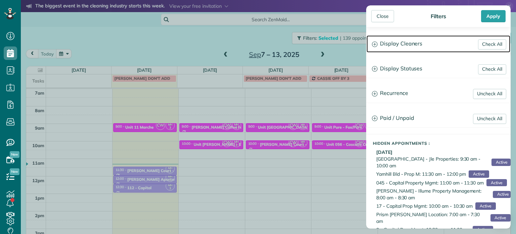
click at [384, 45] on h3 "Display Cleaners" at bounding box center [439, 43] width 144 height 17
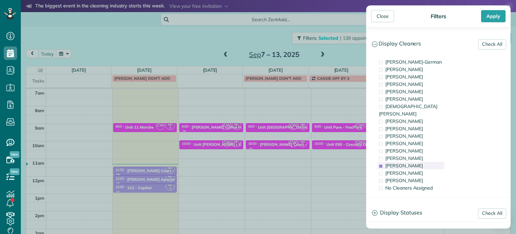
click at [418, 162] on div "Meralda Harris" at bounding box center [410, 165] width 67 height 7
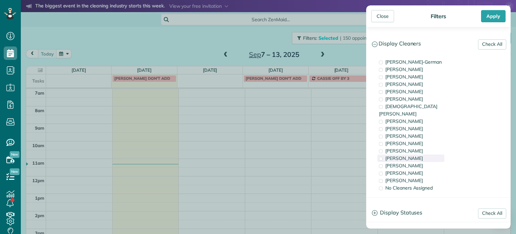
click at [418, 154] on div "Tammi Rue" at bounding box center [410, 157] width 67 height 7
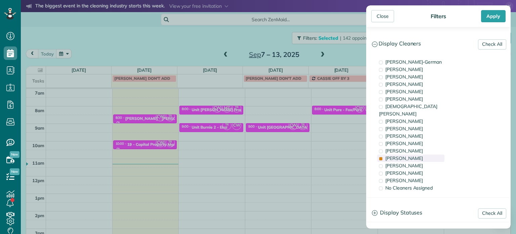
click at [418, 154] on div "Tammi Rue" at bounding box center [410, 157] width 67 height 7
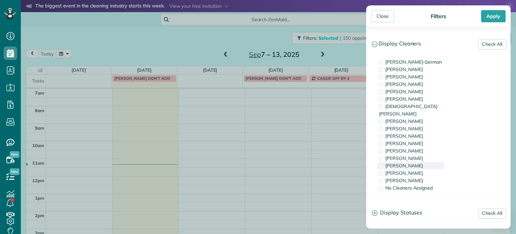
click at [422, 162] on div "Meralda Harris" at bounding box center [410, 165] width 67 height 7
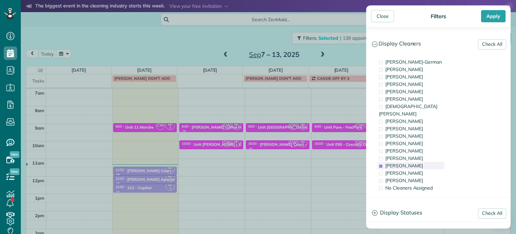
click at [422, 162] on div "Meralda Harris" at bounding box center [410, 165] width 67 height 7
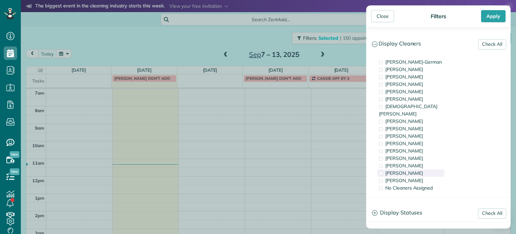
click at [425, 169] on div "Laura Chavez" at bounding box center [410, 172] width 67 height 7
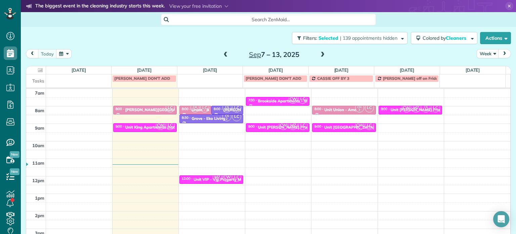
click at [330, 122] on div "Close Filters Apply Check All Display Cleaners Christina Wright-German Cassie F…" at bounding box center [258, 117] width 516 height 234
click at [336, 126] on div "Unit Capitol Hill - Eko" at bounding box center [354, 127] width 61 height 5
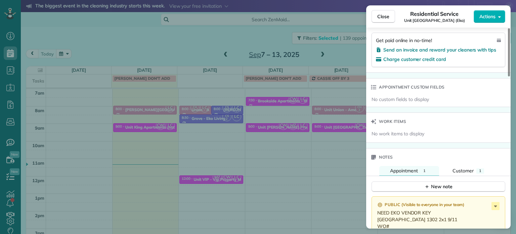
scroll to position [541, 0]
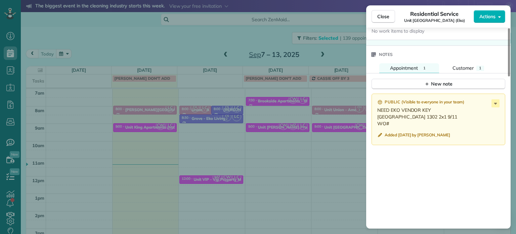
click at [335, 134] on div "Close Residential Service Unit Capitol Hill (Eko) Actions Status Active Unit Ca…" at bounding box center [258, 117] width 516 height 234
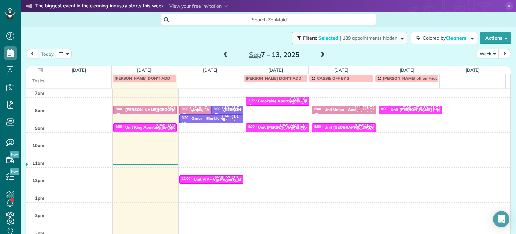
click at [375, 41] on button "Filters: Selected | 139 appointments hidden" at bounding box center [350, 38] width 116 height 12
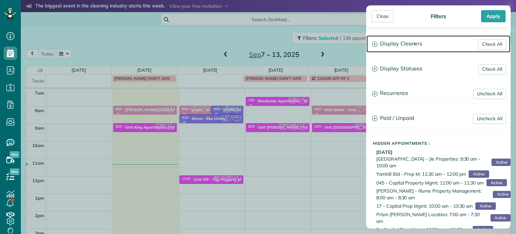
click at [392, 47] on h3 "Display Cleaners" at bounding box center [439, 43] width 144 height 17
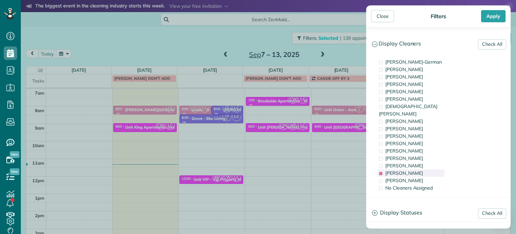
click at [423, 169] on div "Laura Chavez" at bounding box center [410, 172] width 67 height 7
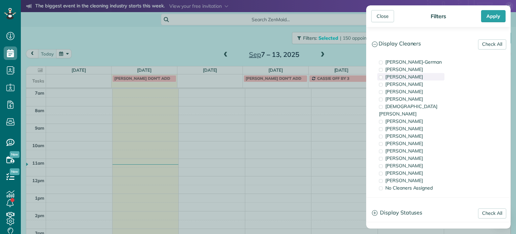
click at [421, 78] on span "Tawnya Reynolds" at bounding box center [404, 77] width 38 height 6
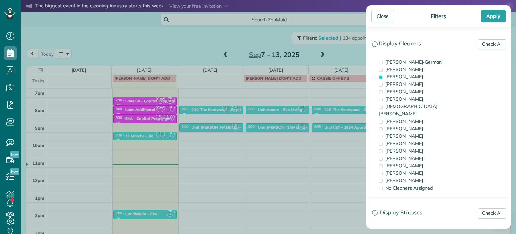
click at [348, 119] on div "Close Filters Apply Check All Display Cleaners Christina Wright-German Cassie F…" at bounding box center [258, 117] width 516 height 234
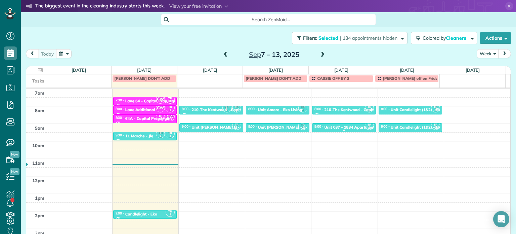
click at [345, 125] on div "Unit 037 - 1834 Apartments - Capital" at bounding box center [359, 127] width 70 height 5
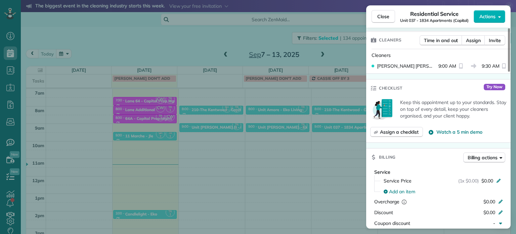
scroll to position [137, 0]
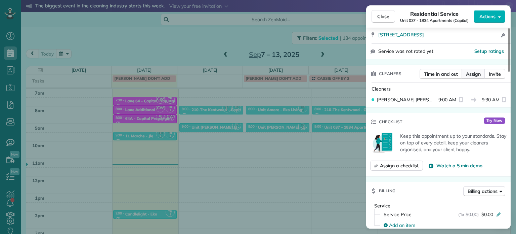
click at [472, 74] on span "Assign" at bounding box center [473, 74] width 15 height 7
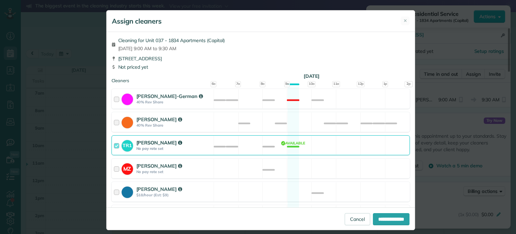
click at [295, 145] on div "TR1 Tawnya Reynolds No pay rate set Available" at bounding box center [261, 145] width 298 height 20
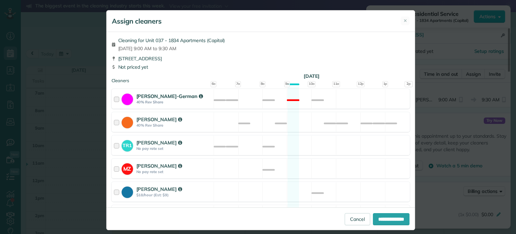
click at [307, 99] on div "Christina Wright-German 40% Rev Share Not available" at bounding box center [261, 99] width 298 height 20
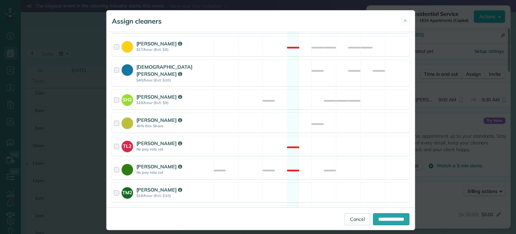
scroll to position [263, 0]
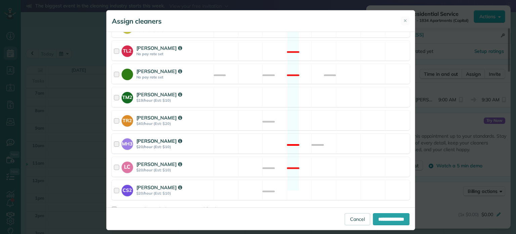
click at [303, 138] on div "MH3 Meralda Harris $20/hour (Est: $10) Not available" at bounding box center [261, 143] width 298 height 20
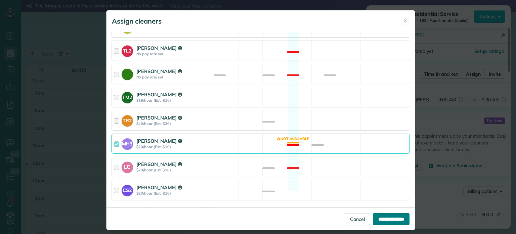
click at [392, 221] on input "**********" at bounding box center [391, 219] width 37 height 12
type input "**********"
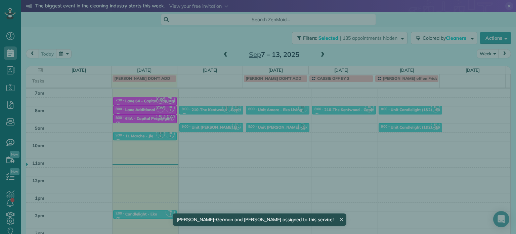
click at [331, 143] on div "Close Residential Service Unit 037 - 1834 Apartments (Capital) Actions Status A…" at bounding box center [258, 117] width 516 height 234
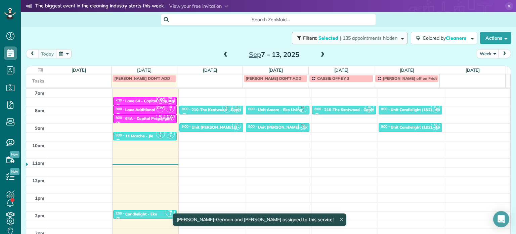
click at [364, 41] on button "Filters: Selected | 135 appointments hidden" at bounding box center [350, 38] width 116 height 12
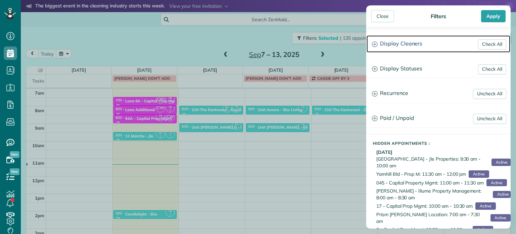
click at [393, 48] on h3 "Display Cleaners" at bounding box center [439, 43] width 144 height 17
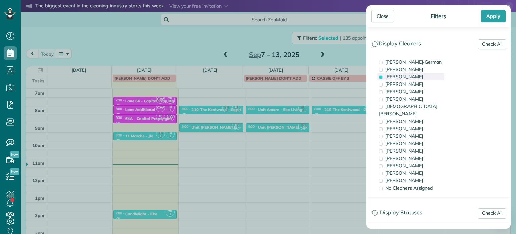
click at [405, 78] on span "Tawnya Reynolds" at bounding box center [404, 77] width 38 height 6
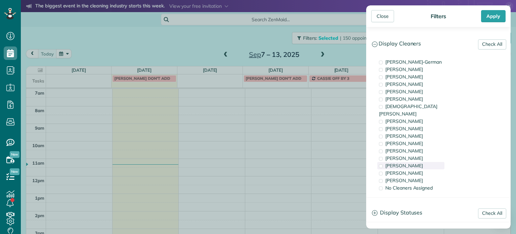
click at [426, 162] on div "Meralda Harris" at bounding box center [410, 165] width 67 height 7
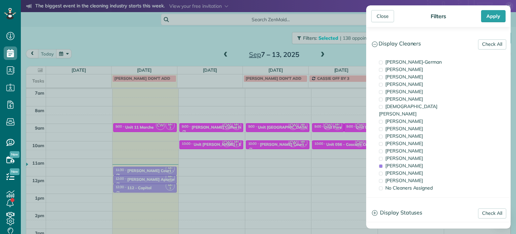
click at [333, 130] on div "Close Filters Apply Check All Display Cleaners Christina Wright-German Cassie F…" at bounding box center [258, 117] width 516 height 234
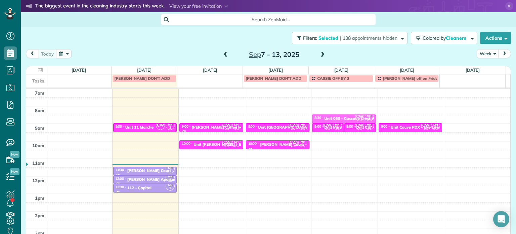
drag, startPoint x: 341, startPoint y: 144, endPoint x: 343, endPoint y: 119, distance: 26.0
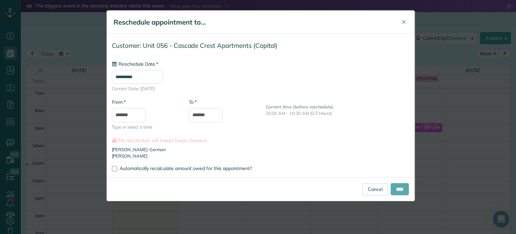
type input "**********"
click at [400, 188] on input "****" at bounding box center [400, 189] width 18 height 12
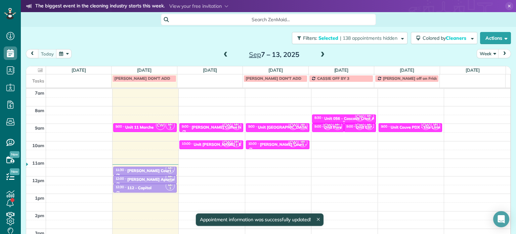
click at [343, 117] on div "Unit 056 - Cascade Crest Apartments - Capital" at bounding box center [367, 118] width 87 height 5
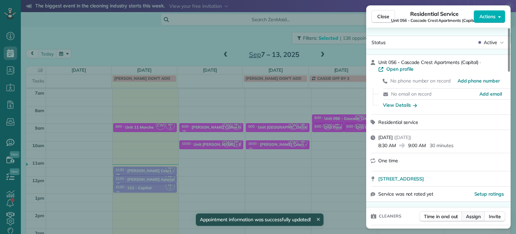
click at [473, 219] on span "Assign" at bounding box center [473, 216] width 15 height 7
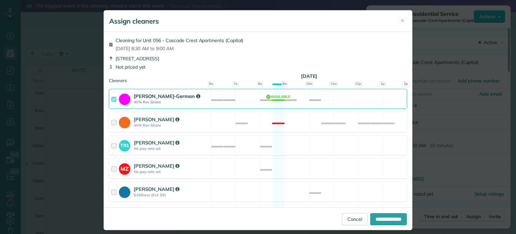
click at [288, 97] on div "Christina Wright-German 40% Rev Share Available" at bounding box center [258, 99] width 298 height 20
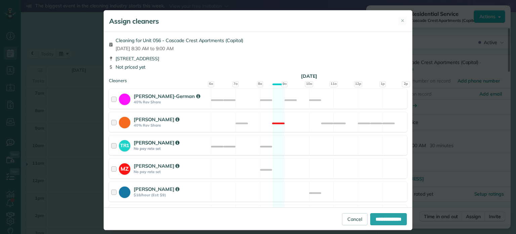
click at [305, 139] on div "TR1 Tawnya Reynolds No pay rate set Available" at bounding box center [258, 145] width 298 height 20
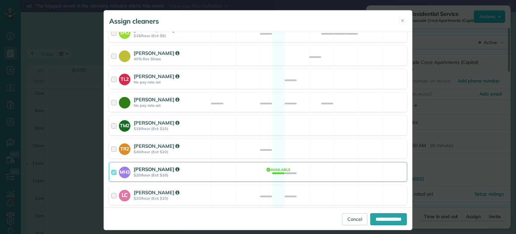
scroll to position [263, 0]
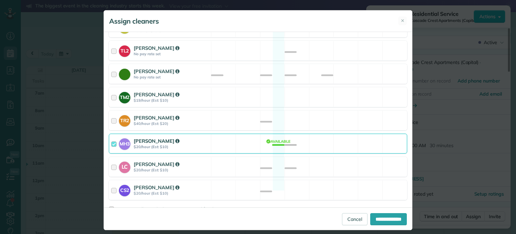
click at [305, 139] on div "MH3 Meralda Harris $20/hour (Est: $10) Available" at bounding box center [258, 143] width 298 height 20
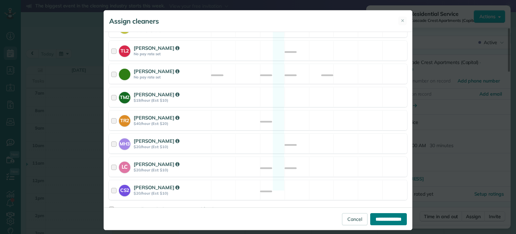
click at [376, 220] on input "**********" at bounding box center [388, 219] width 37 height 12
type input "**********"
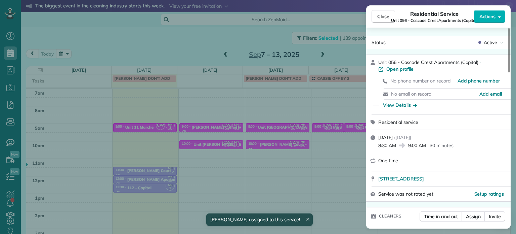
click at [335, 162] on div "Close Residential Service Unit 056 - Cascade Crest Apartments (Capital) Actions…" at bounding box center [258, 117] width 516 height 234
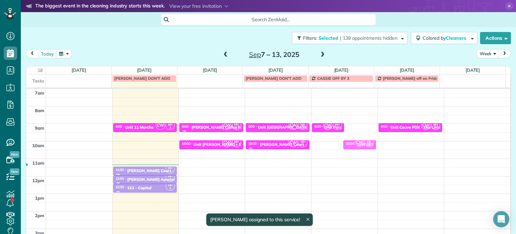
drag, startPoint x: 353, startPoint y: 123, endPoint x: 356, endPoint y: 141, distance: 18.3
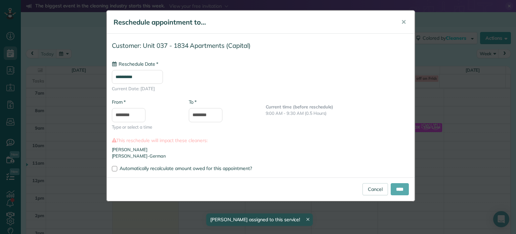
type input "**********"
click at [392, 187] on input "****" at bounding box center [400, 189] width 18 height 12
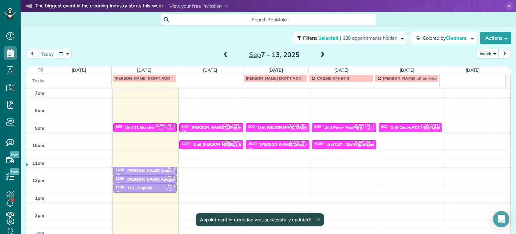
click at [355, 38] on span "| 139 appointments hidden" at bounding box center [368, 38] width 57 height 6
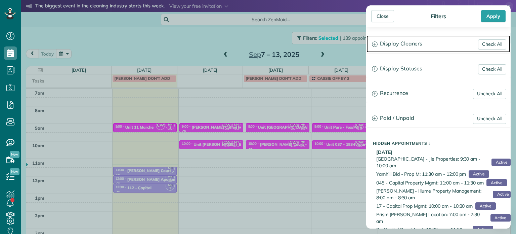
click at [407, 43] on h3 "Display Cleaners" at bounding box center [439, 43] width 144 height 17
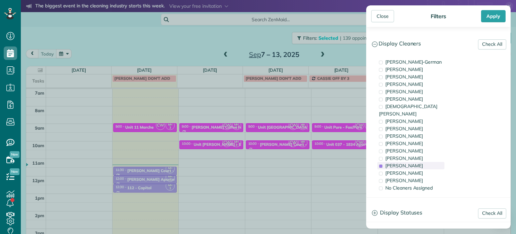
click at [417, 162] on span "Meralda Harris" at bounding box center [404, 165] width 38 height 6
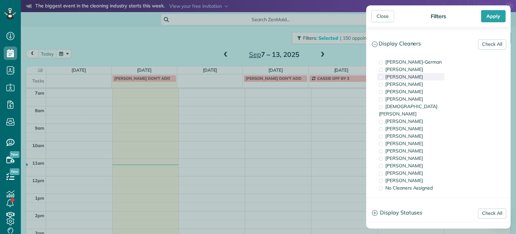
click at [409, 78] on span "Tawnya Reynolds" at bounding box center [404, 77] width 38 height 6
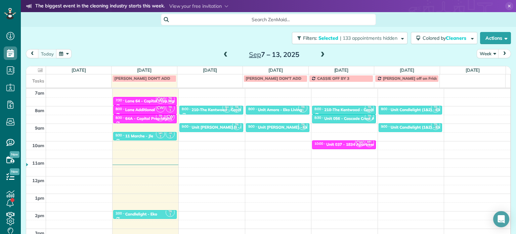
click at [340, 104] on div "Close Filters Apply Check All Display Cleaners Christina Wright-German Cassie F…" at bounding box center [258, 117] width 516 height 234
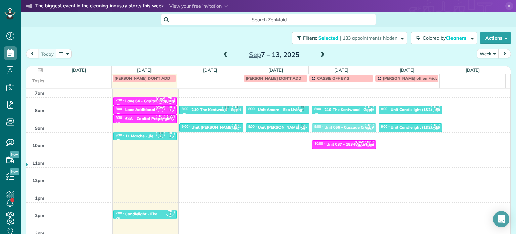
drag, startPoint x: 344, startPoint y: 117, endPoint x: 348, endPoint y: 123, distance: 7.8
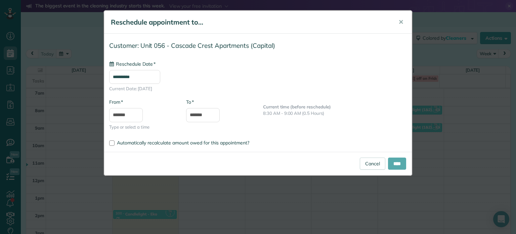
type input "**********"
click at [398, 163] on input "****" at bounding box center [397, 163] width 18 height 12
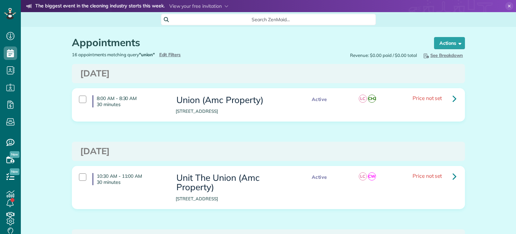
scroll to position [3, 3]
click at [164, 52] on span "Edit Filters" at bounding box center [170, 54] width 22 height 5
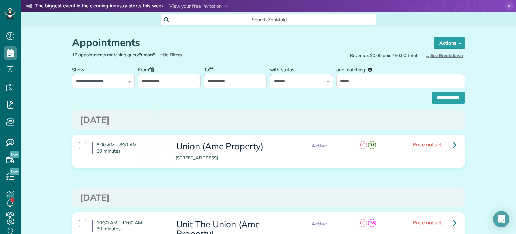
click at [181, 75] on input "**********" at bounding box center [169, 81] width 63 height 14
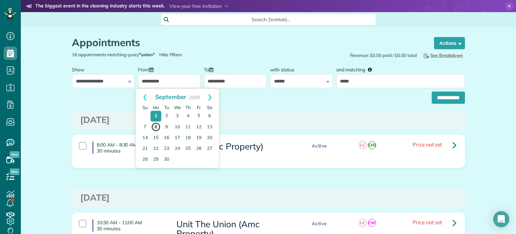
click at [156, 129] on link "8" at bounding box center [155, 126] width 9 height 9
type input "**********"
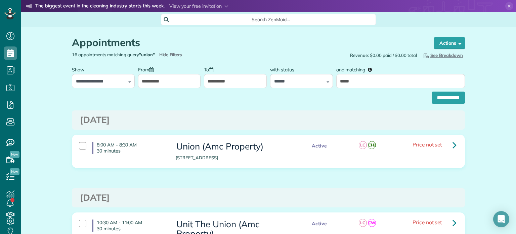
click at [240, 84] on input "**********" at bounding box center [235, 81] width 63 height 14
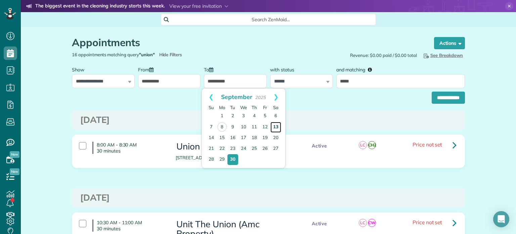
click at [273, 126] on link "13" at bounding box center [275, 127] width 11 height 11
type input "**********"
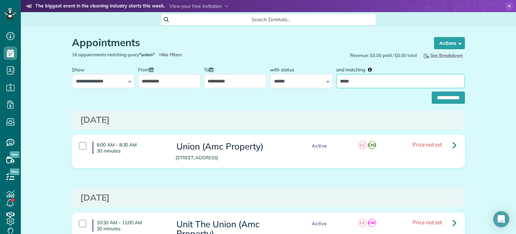
click at [358, 85] on input "*****" at bounding box center [400, 81] width 129 height 14
type input "*"
type input "********"
click at [432, 91] on input "**********" at bounding box center [448, 97] width 33 height 12
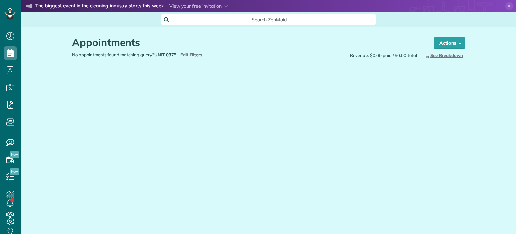
type input "**********"
drag, startPoint x: 193, startPoint y: 56, endPoint x: 200, endPoint y: 55, distance: 7.4
click at [193, 55] on span "Edit Filters" at bounding box center [191, 54] width 22 height 5
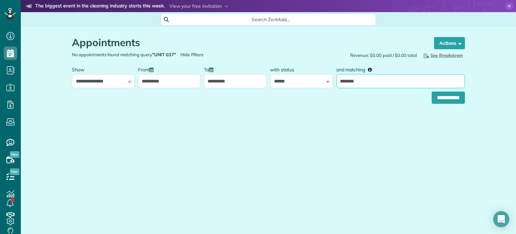
click at [362, 82] on input "********" at bounding box center [400, 81] width 129 height 14
type input "****"
click at [432, 91] on input "**********" at bounding box center [448, 97] width 33 height 12
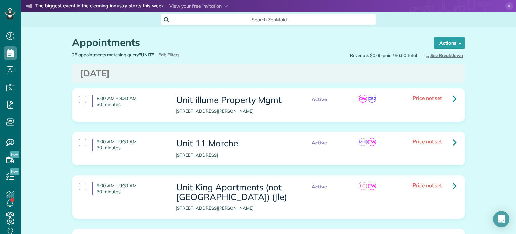
click at [163, 50] on div "Appointments the List View [2 min]" at bounding box center [246, 44] width 349 height 14
click at [168, 56] on span "Edit Filters" at bounding box center [169, 54] width 22 height 5
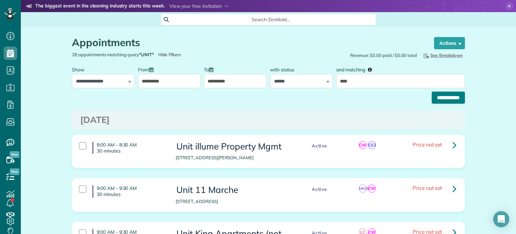
click at [436, 97] on input "**********" at bounding box center [448, 97] width 33 height 12
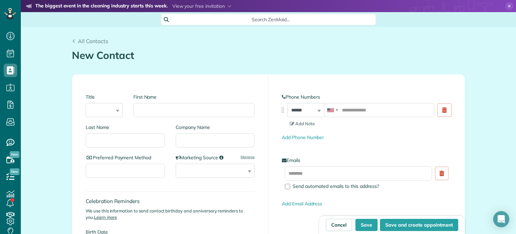
scroll to position [3, 3]
click at [172, 111] on input "First Name" at bounding box center [193, 110] width 121 height 14
type input "**********"
click at [230, 138] on input "Company Name" at bounding box center [215, 140] width 79 height 14
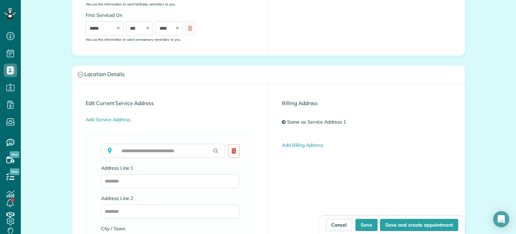
scroll to position [269, 0]
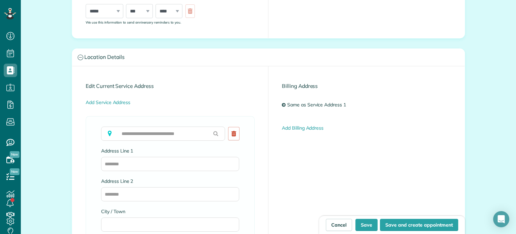
type input "*******"
click at [184, 129] on input "text" at bounding box center [163, 133] width 124 height 14
paste input "**********"
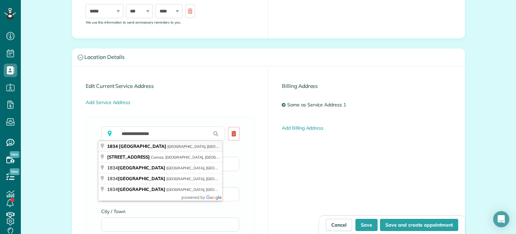
type input "**********"
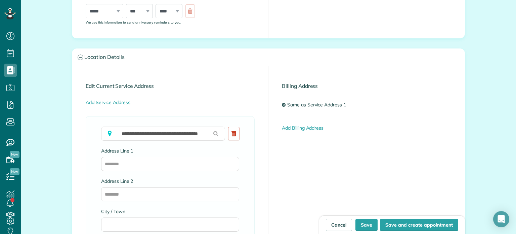
type input "**********"
type input "********"
type input "**"
type input "*****"
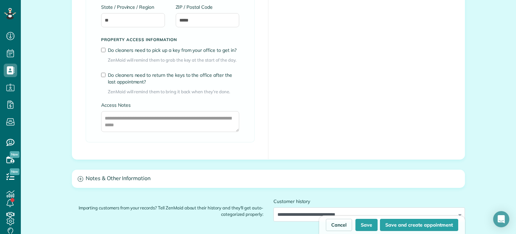
scroll to position [504, 0]
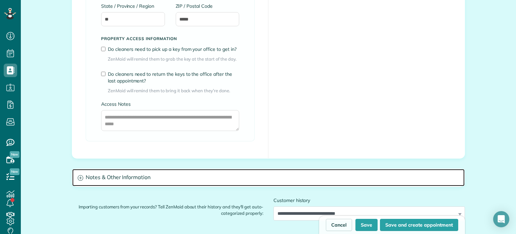
click at [192, 174] on h3 "Notes & Other Information" at bounding box center [268, 177] width 392 height 17
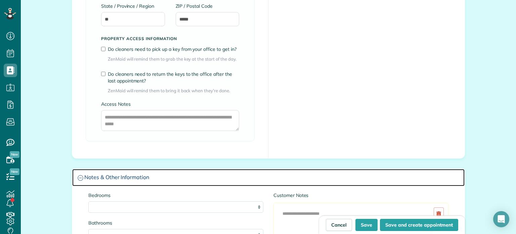
scroll to position [605, 0]
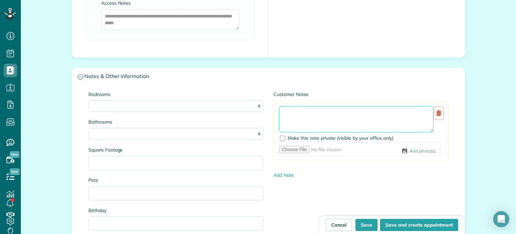
click at [338, 114] on textarea at bounding box center [356, 119] width 155 height 26
paste textarea "**********"
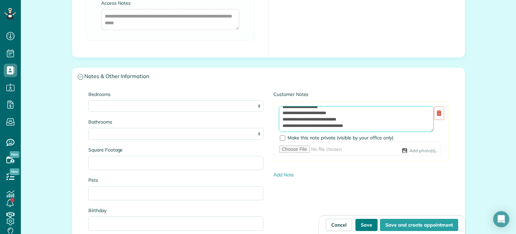
type textarea "**********"
click at [366, 227] on button "Save" at bounding box center [366, 224] width 22 height 12
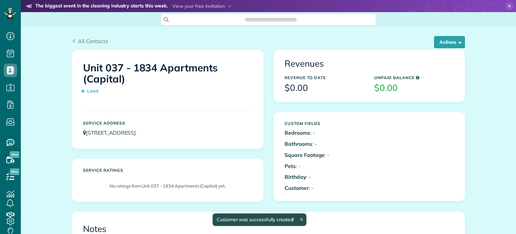
scroll to position [3, 3]
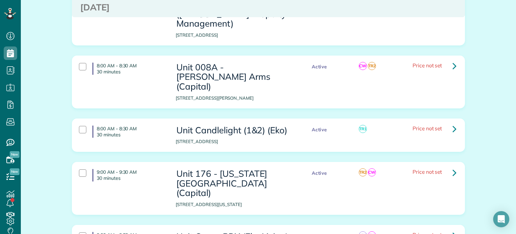
scroll to position [1210, 0]
